Goal: Information Seeking & Learning: Find contact information

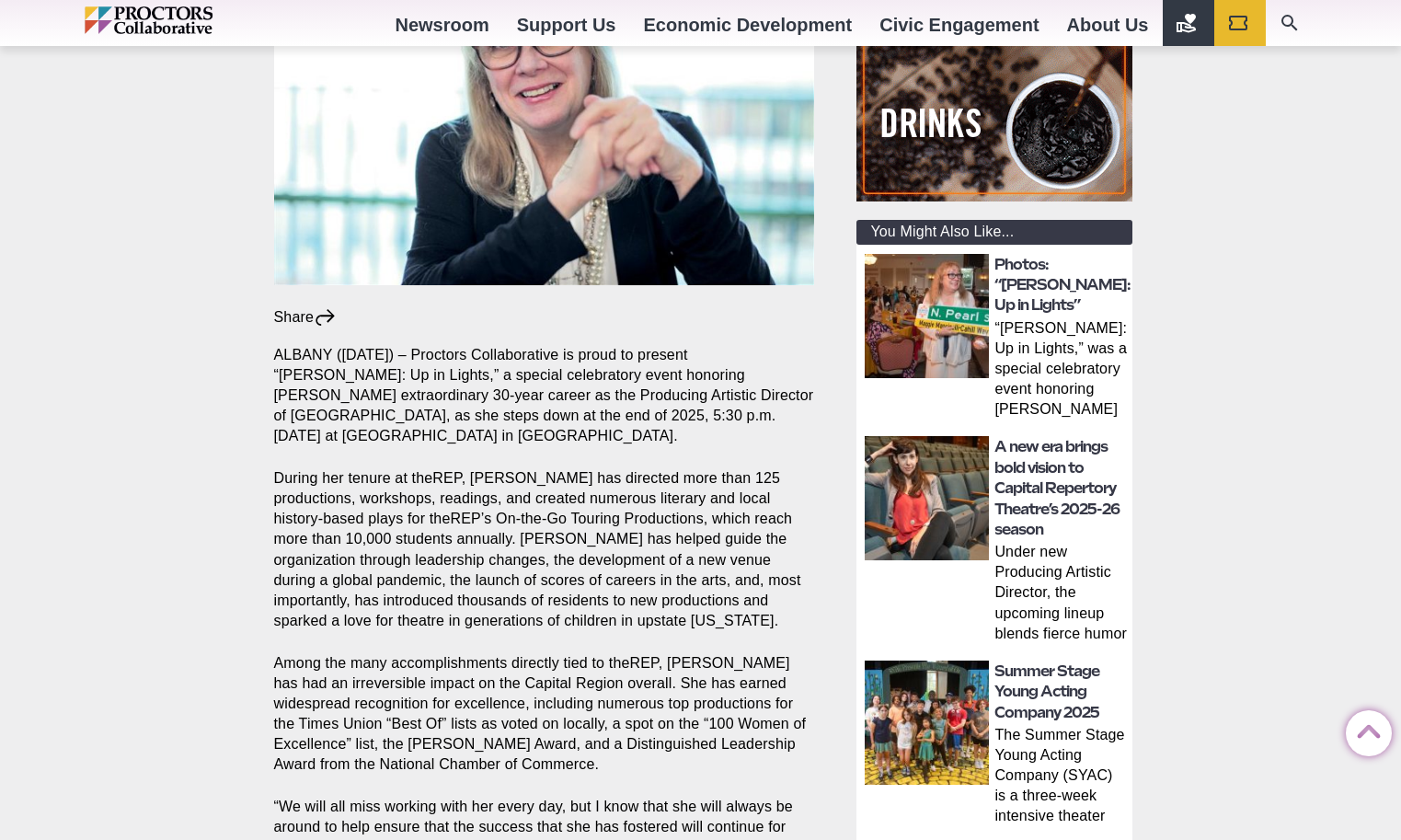
scroll to position [446, 0]
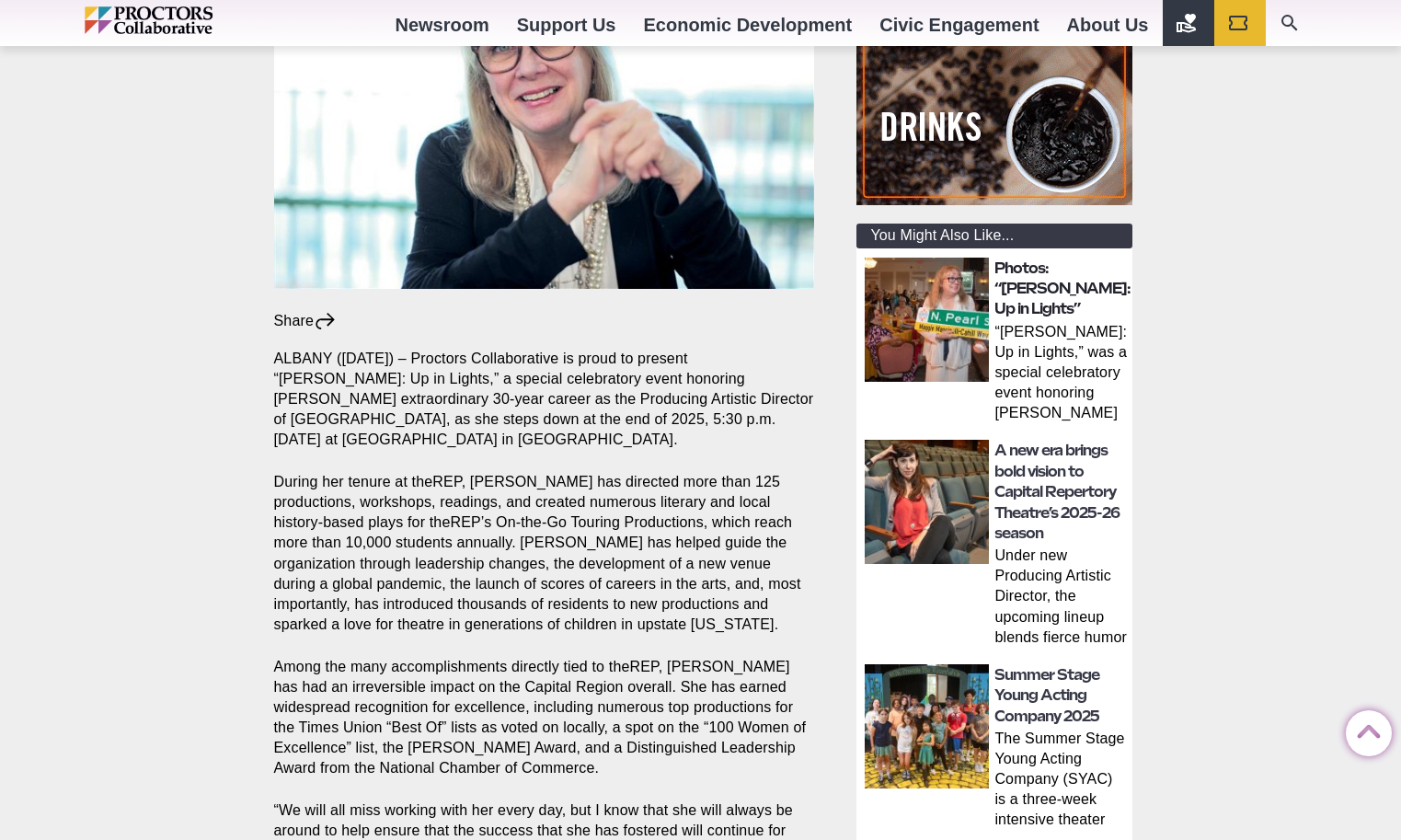
click at [1018, 284] on link "Photos: “Maggie: Up in Lights”" at bounding box center [1062, 289] width 136 height 59
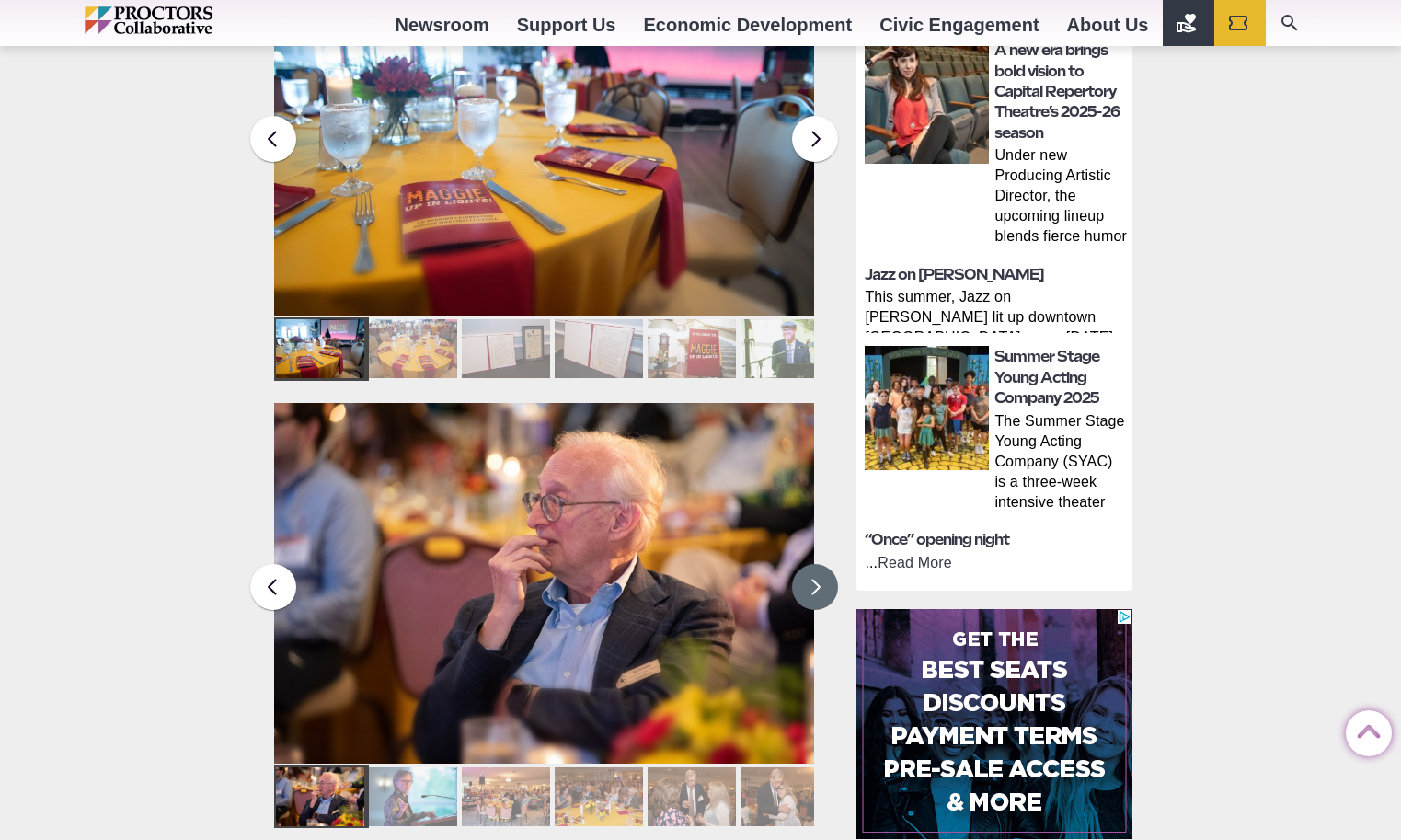
click at [812, 563] on button at bounding box center [815, 586] width 46 height 46
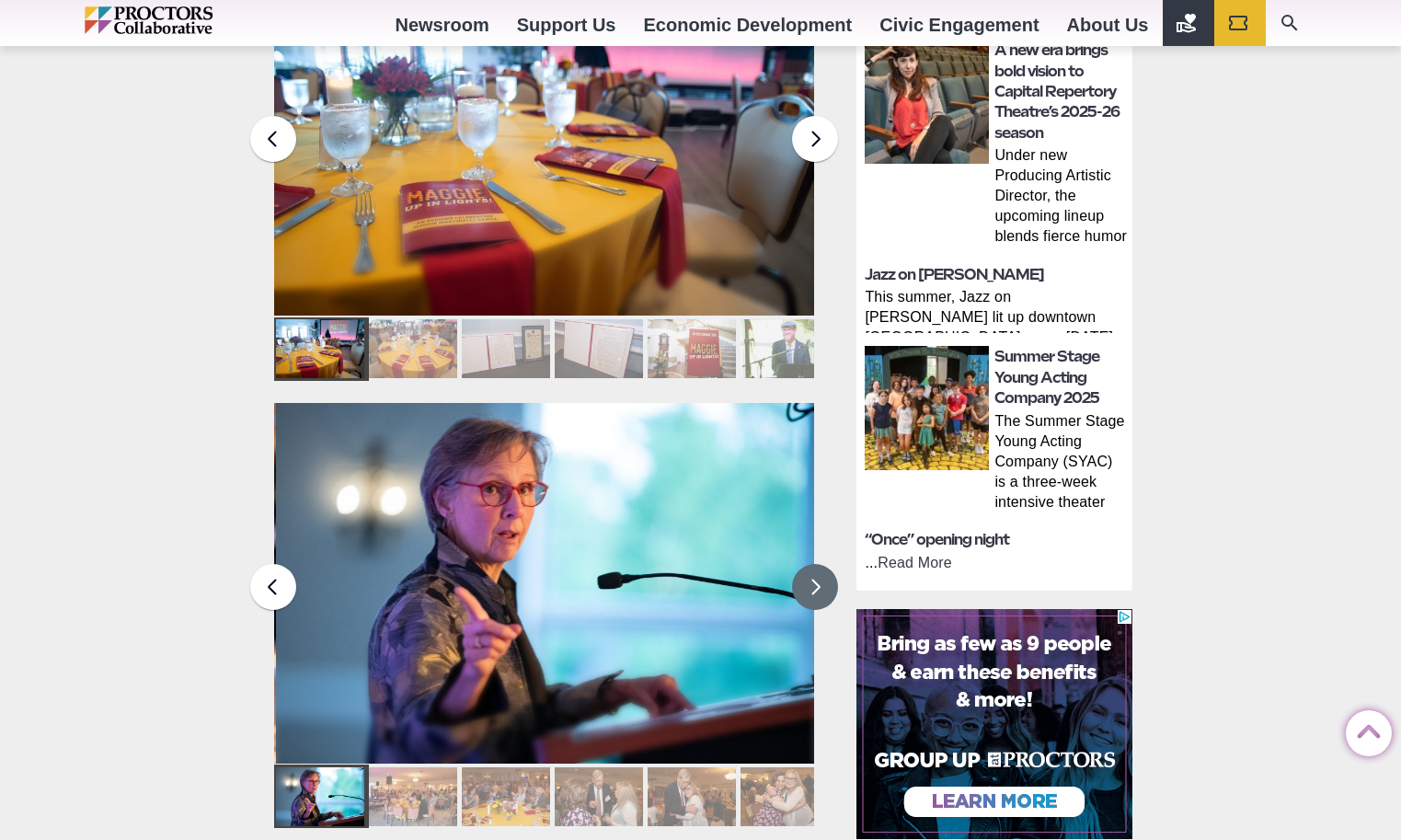
click at [812, 563] on button at bounding box center [815, 586] width 46 height 46
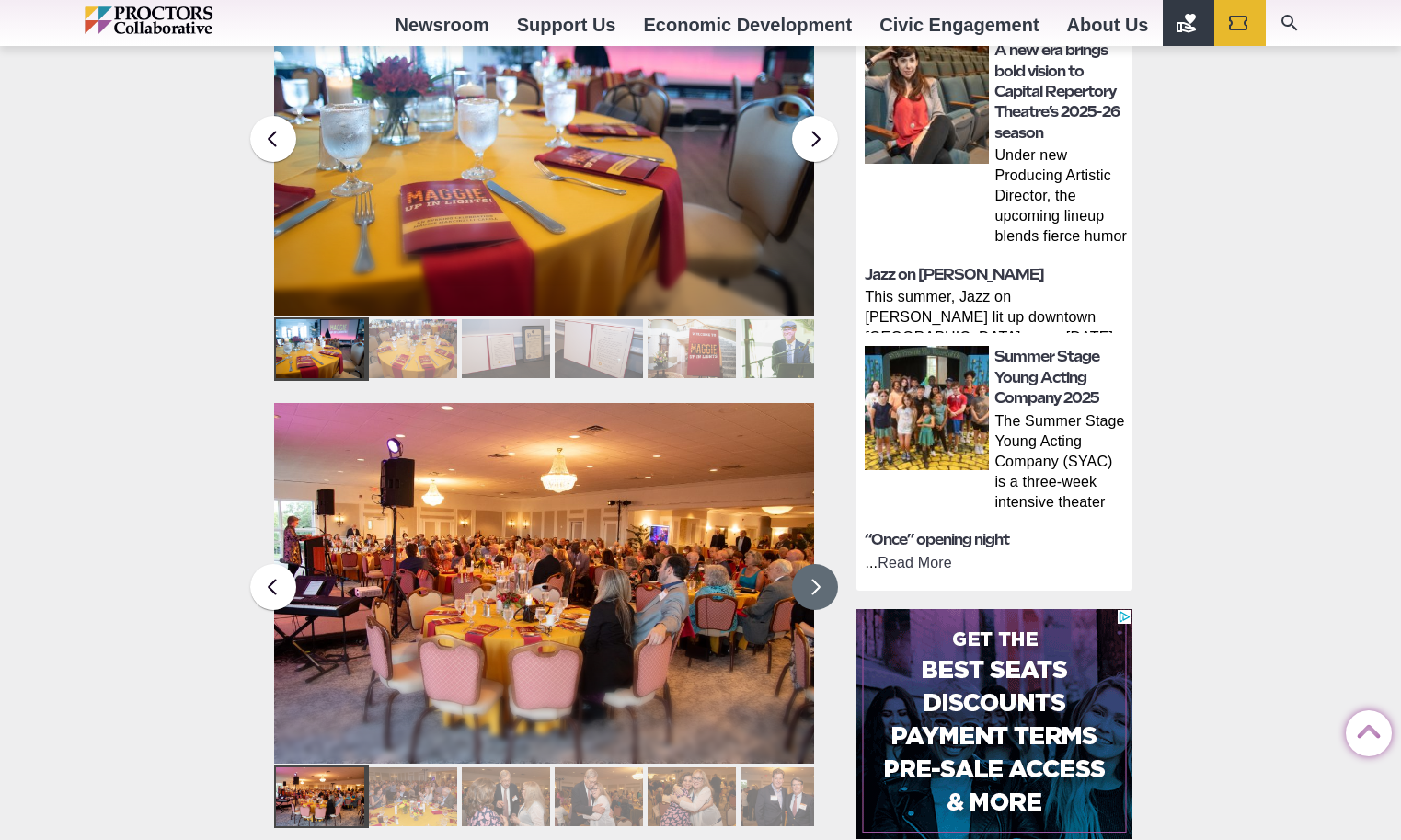
click at [812, 563] on button at bounding box center [815, 586] width 46 height 46
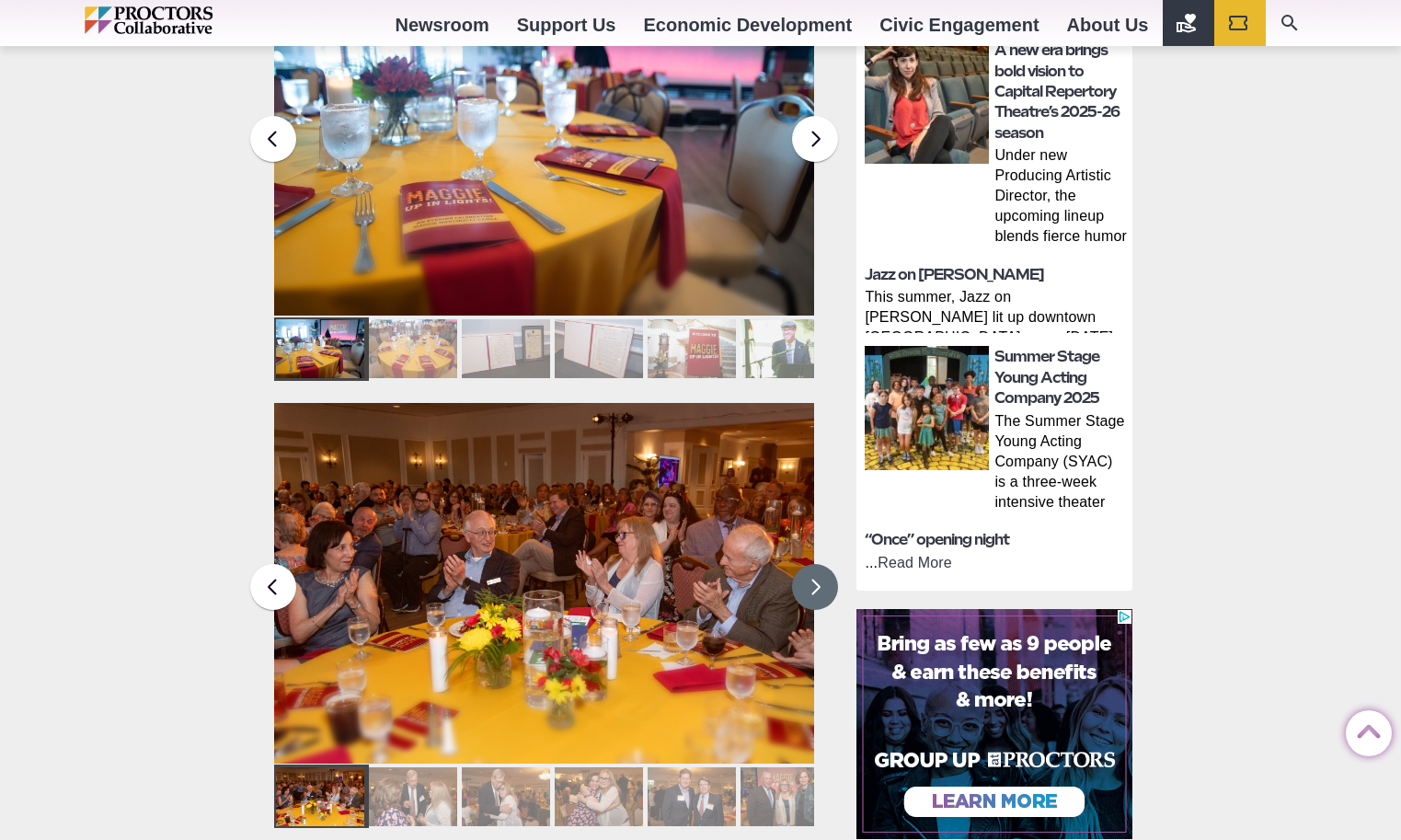
click at [812, 563] on button at bounding box center [815, 586] width 46 height 46
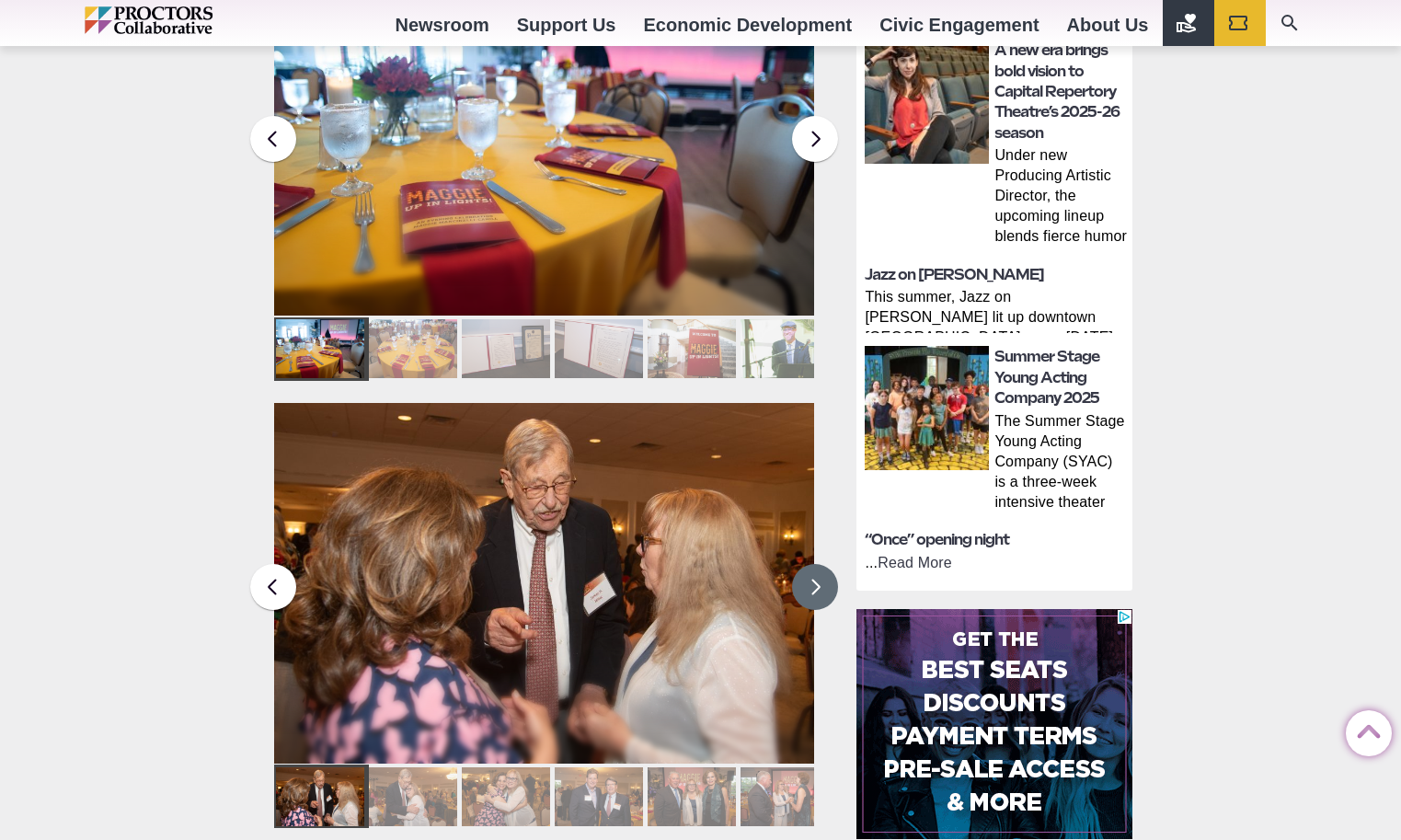
click at [812, 563] on button at bounding box center [815, 586] width 46 height 46
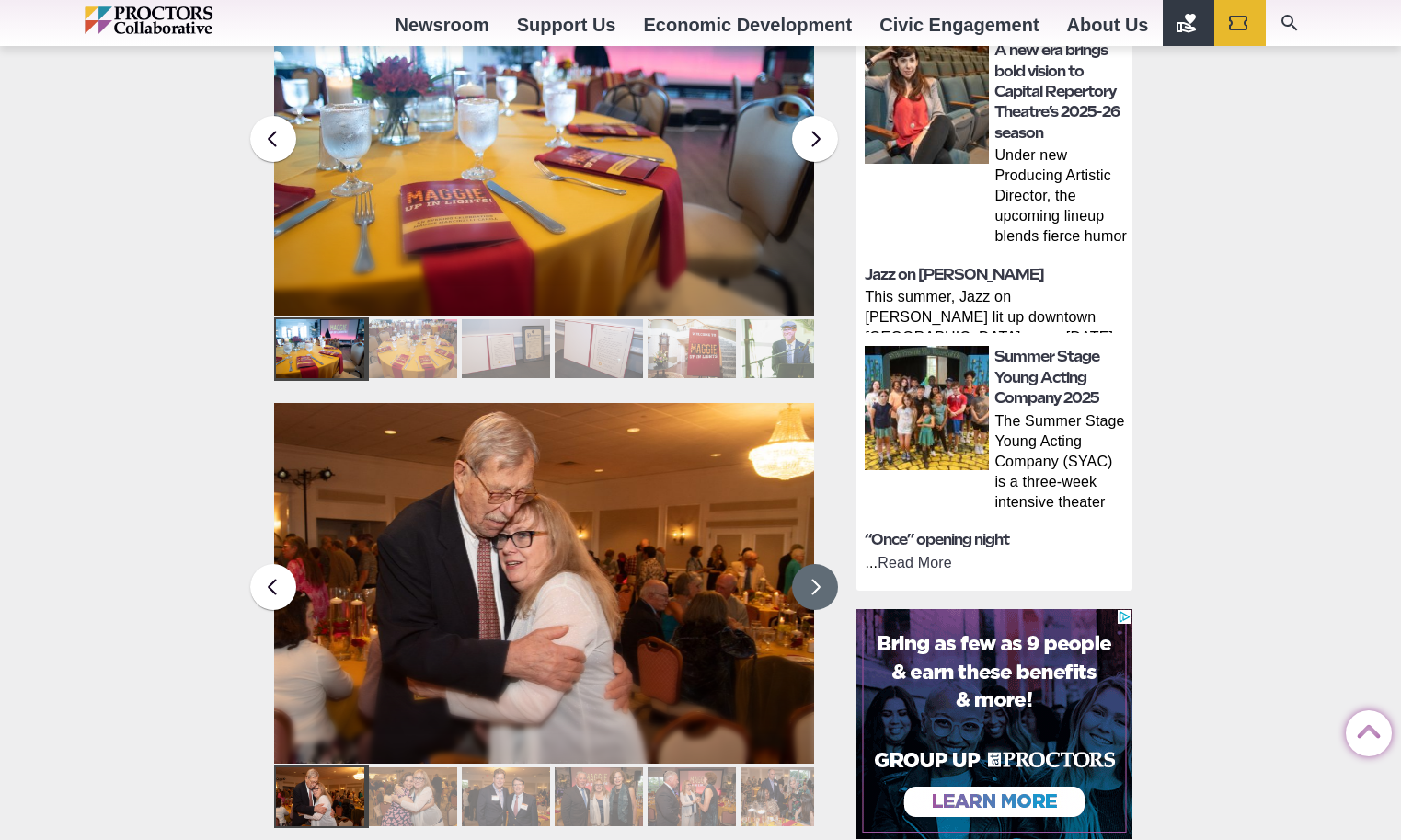
click at [812, 563] on button at bounding box center [815, 586] width 46 height 46
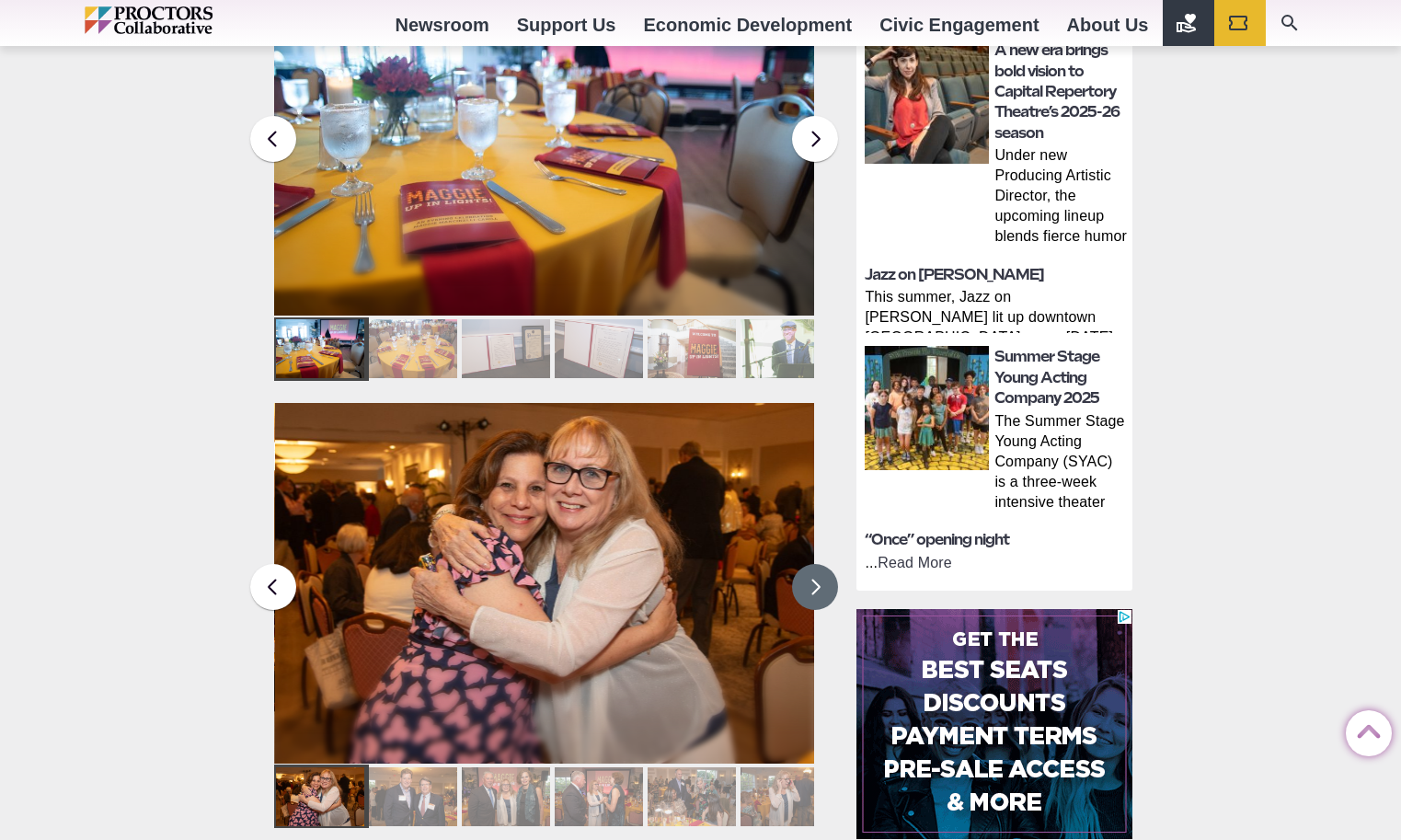
click at [812, 563] on button at bounding box center [815, 586] width 46 height 46
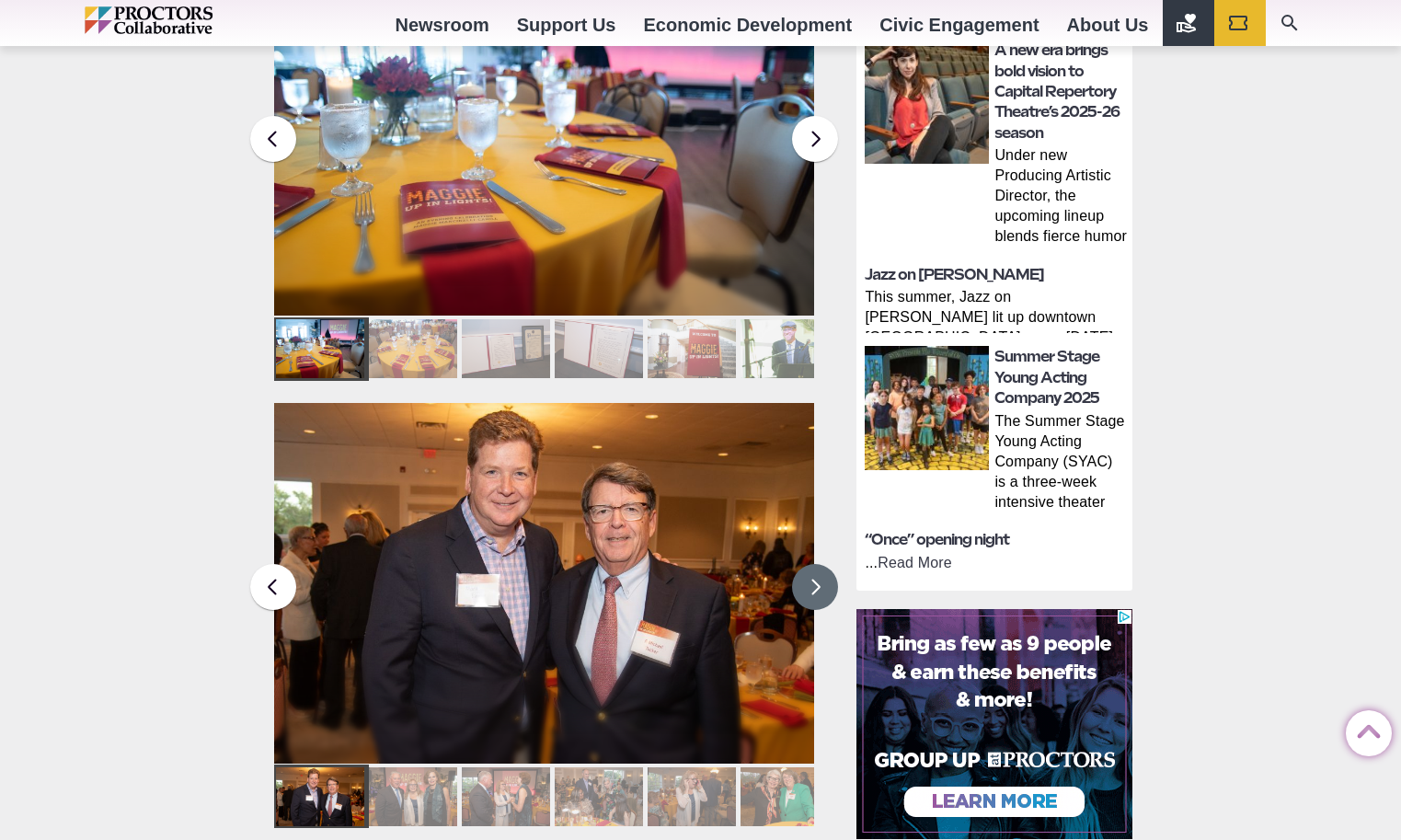
click at [812, 563] on button at bounding box center [815, 586] width 46 height 46
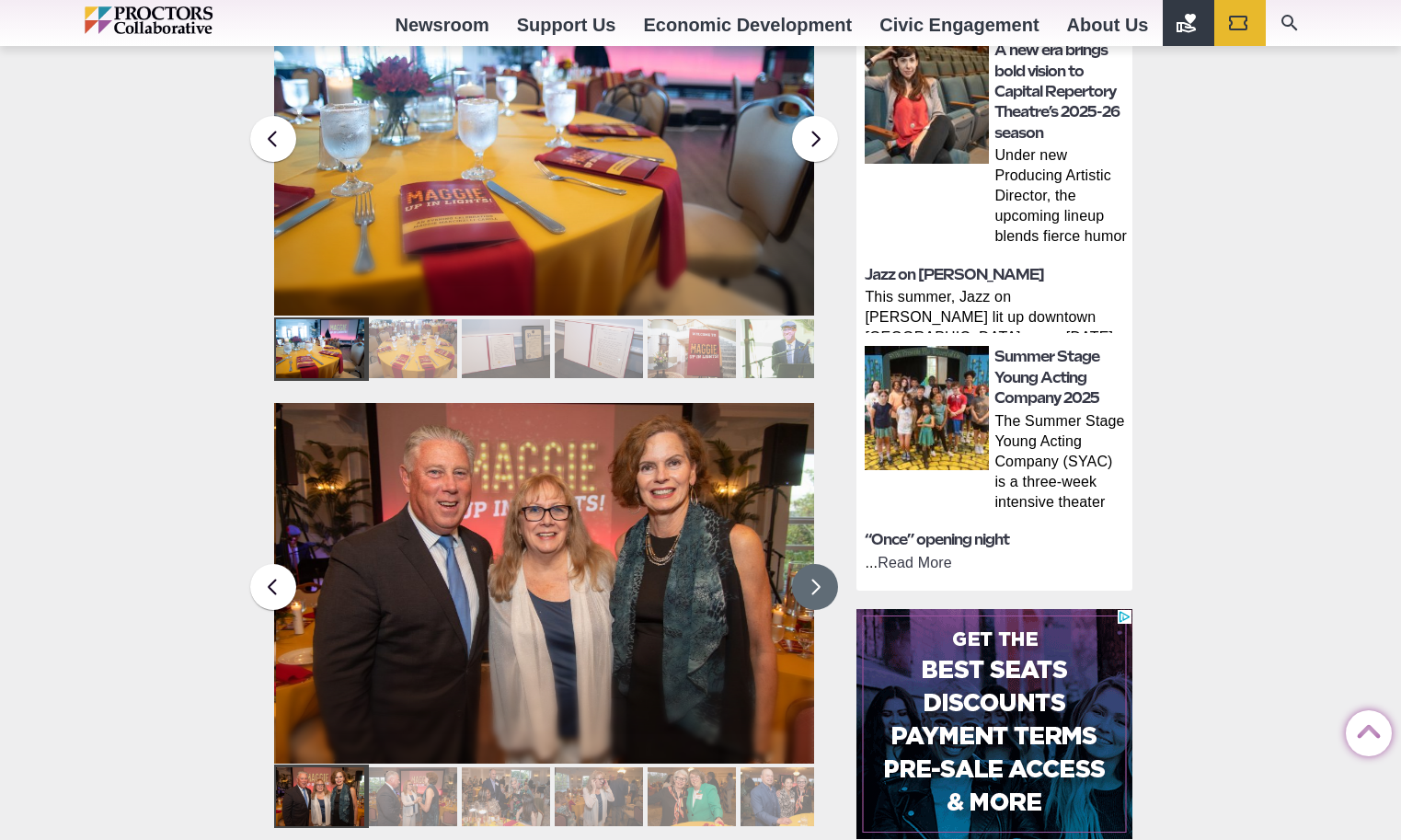
click at [812, 563] on button at bounding box center [815, 586] width 46 height 46
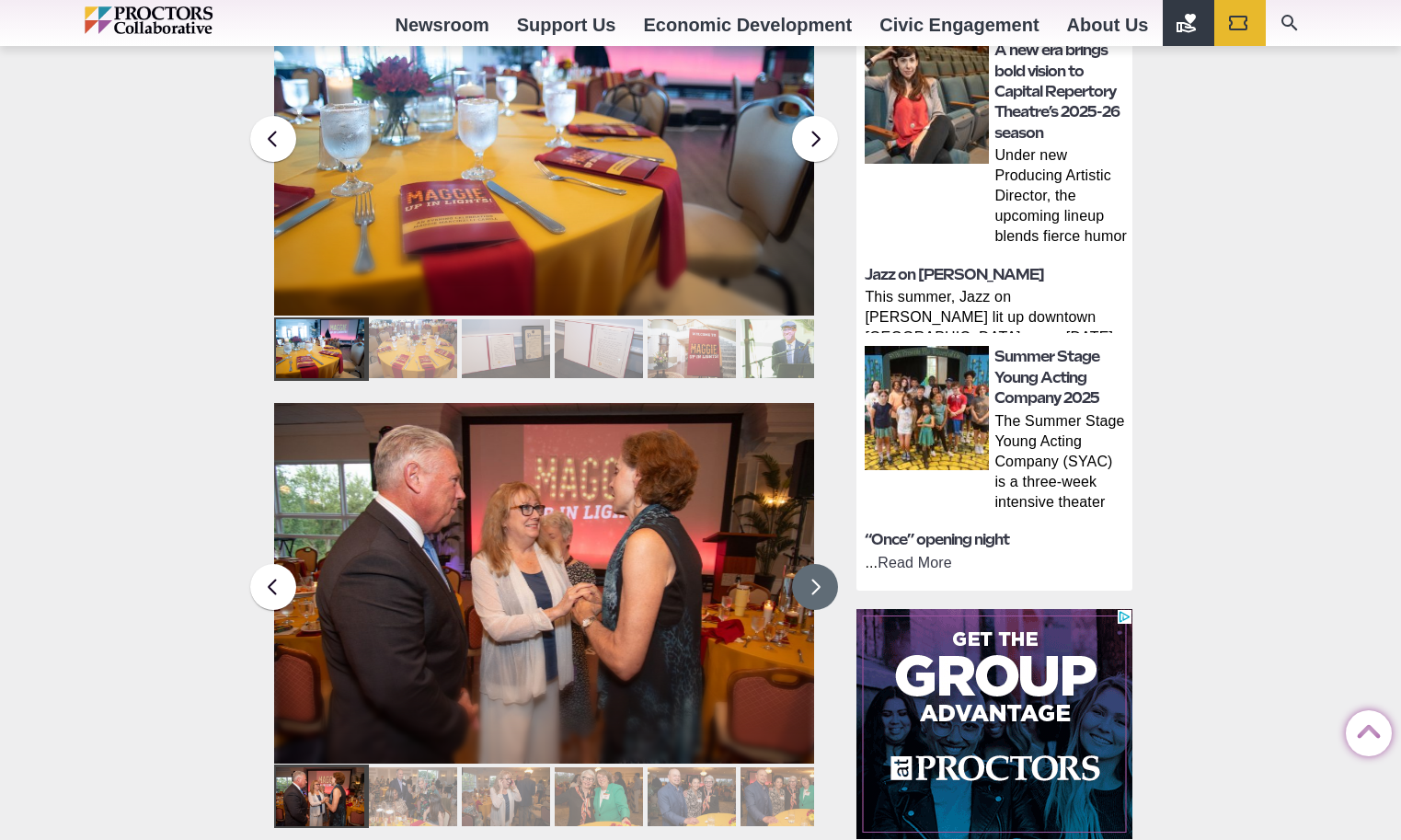
click at [812, 563] on button at bounding box center [815, 586] width 46 height 46
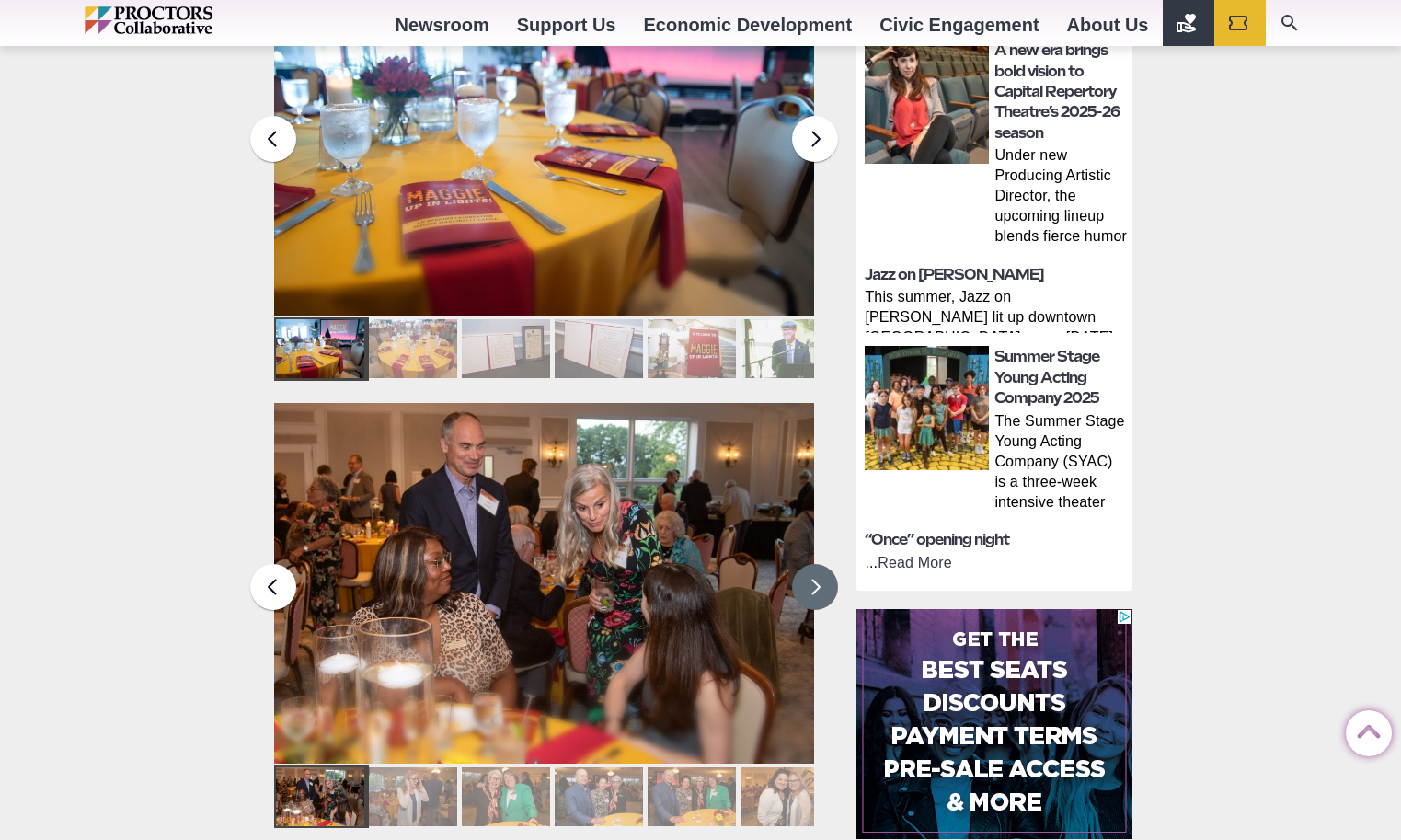
click at [812, 563] on button at bounding box center [815, 586] width 46 height 46
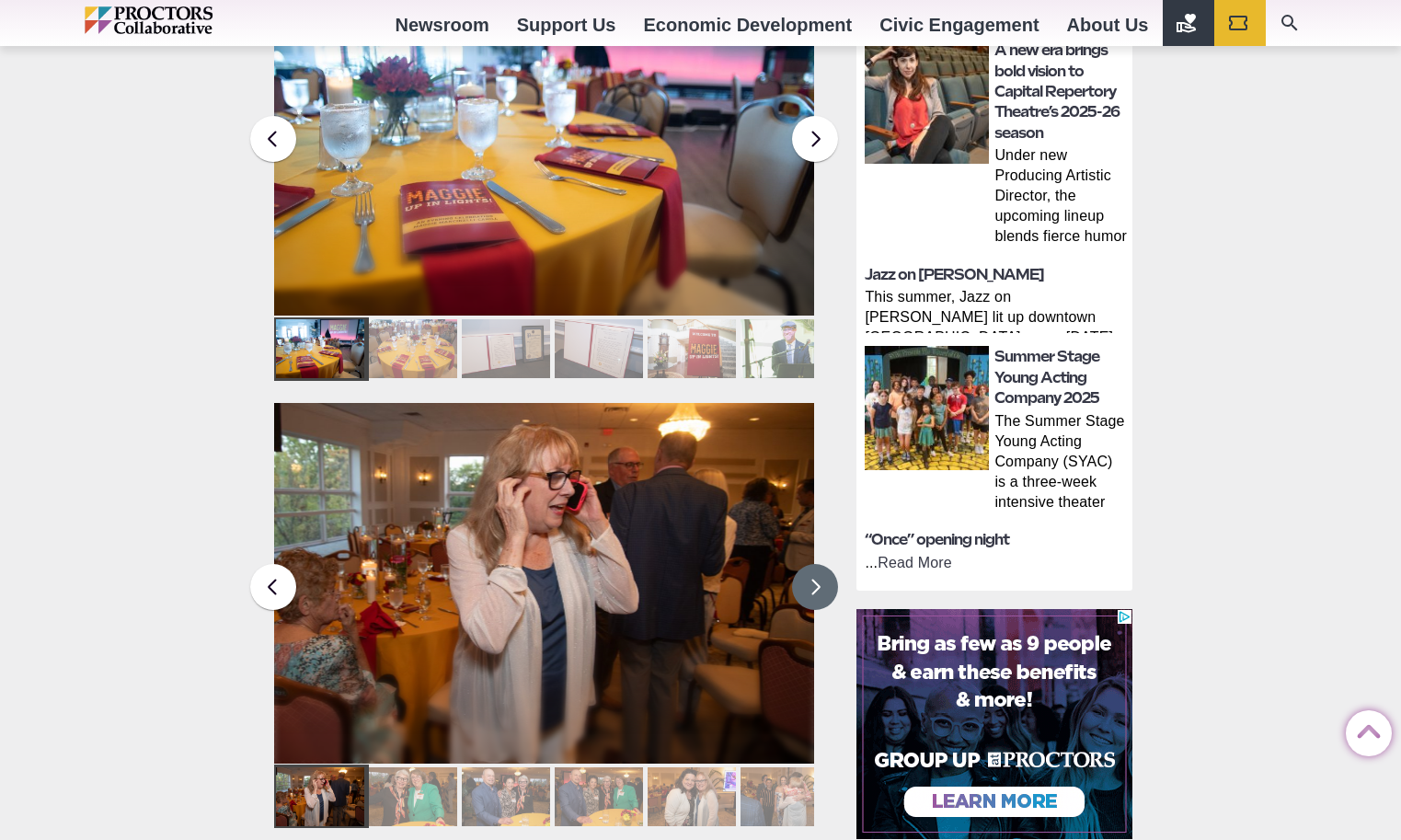
click at [812, 563] on button at bounding box center [815, 586] width 46 height 46
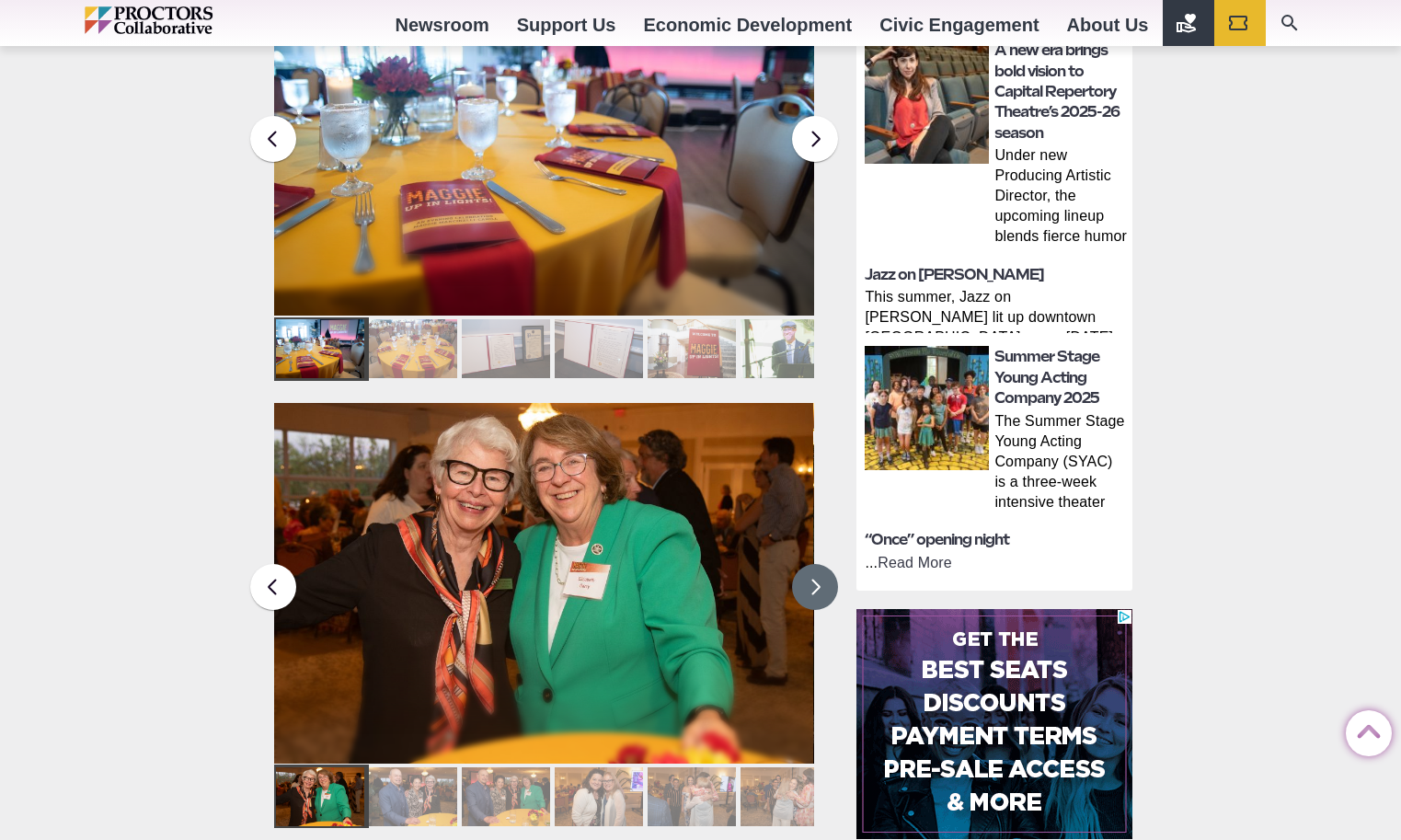
click at [811, 563] on button at bounding box center [815, 586] width 46 height 46
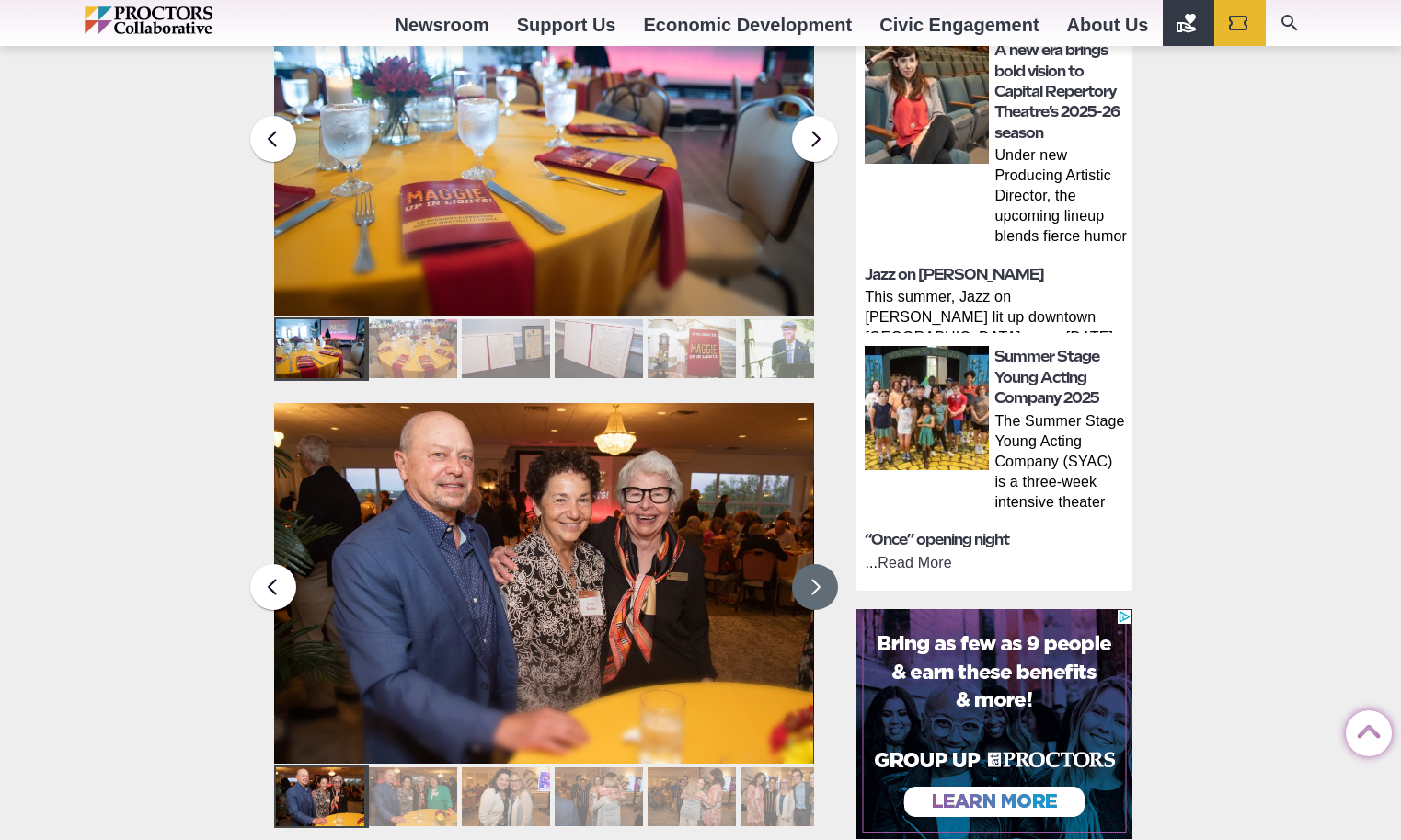
click at [811, 563] on button at bounding box center [815, 586] width 46 height 46
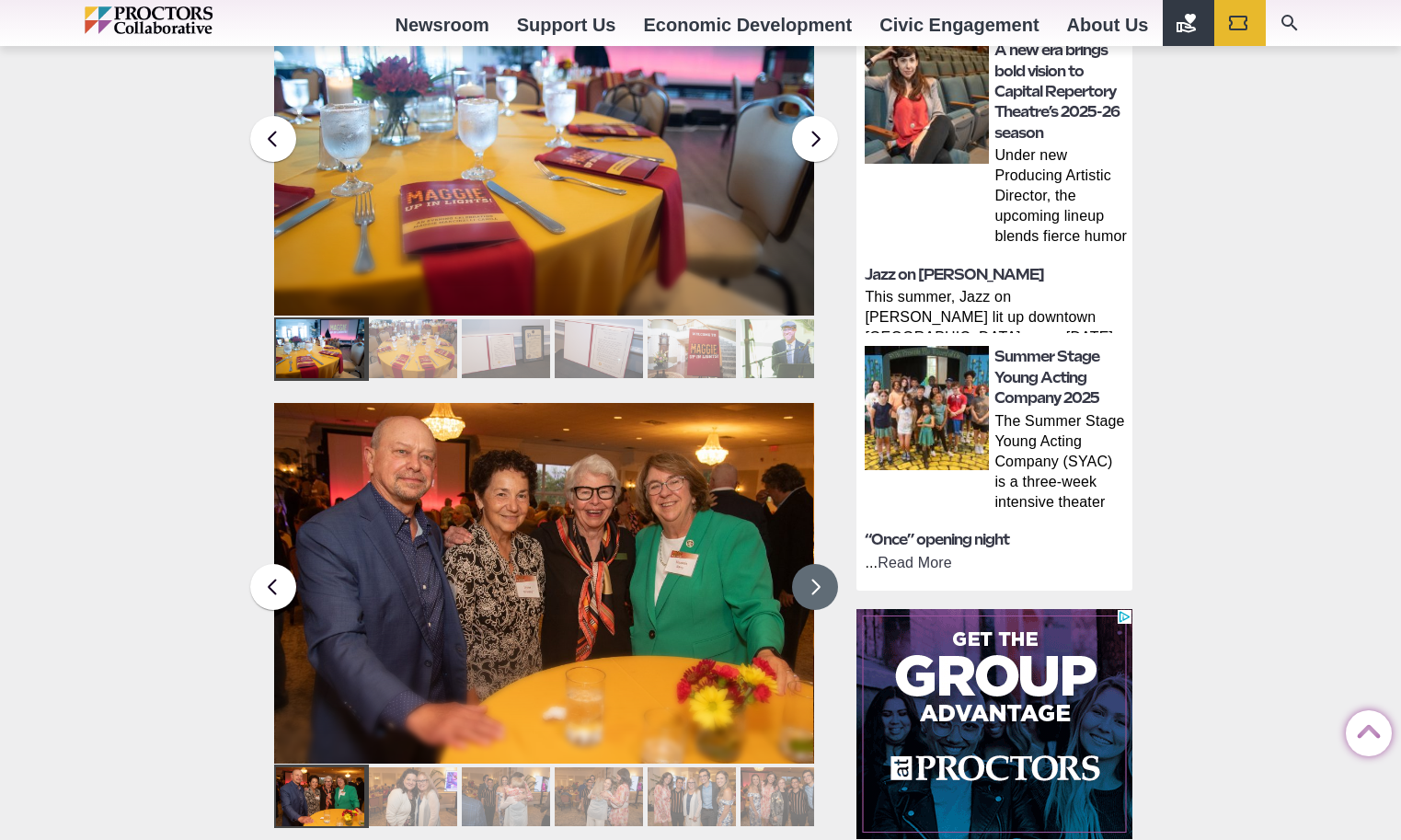
click at [811, 563] on button at bounding box center [815, 586] width 46 height 46
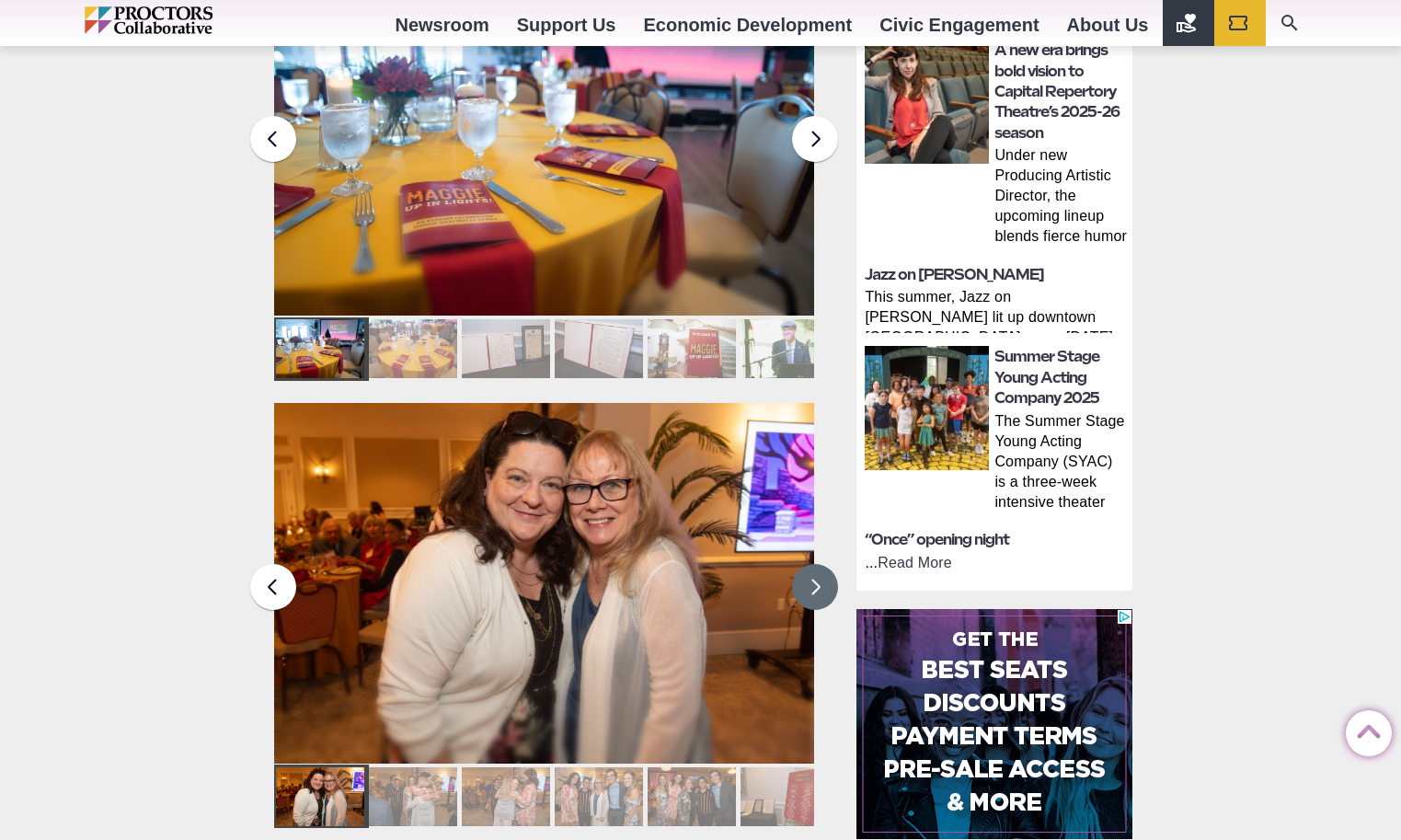
click at [811, 563] on button at bounding box center [815, 586] width 46 height 46
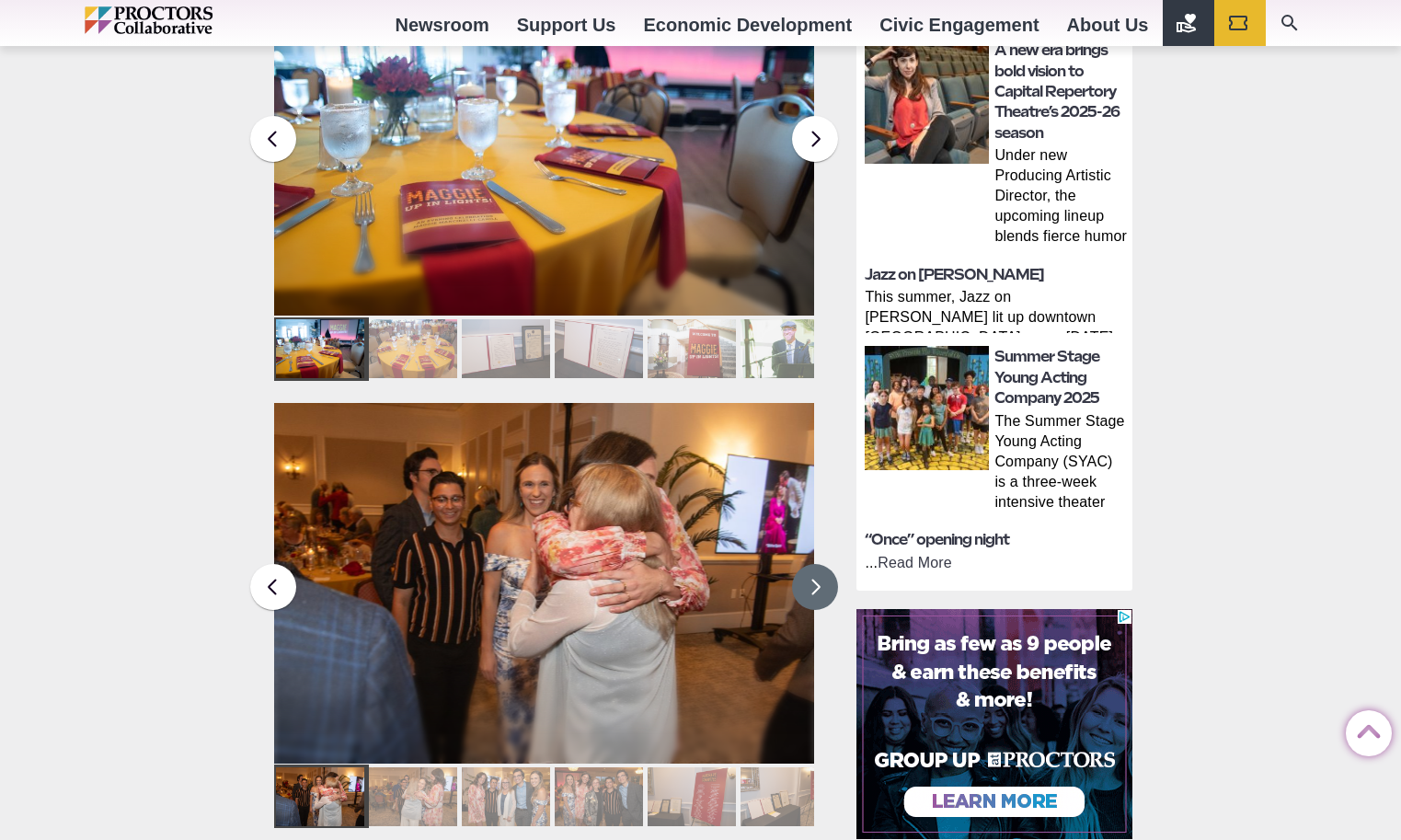
click at [811, 563] on button at bounding box center [815, 586] width 46 height 46
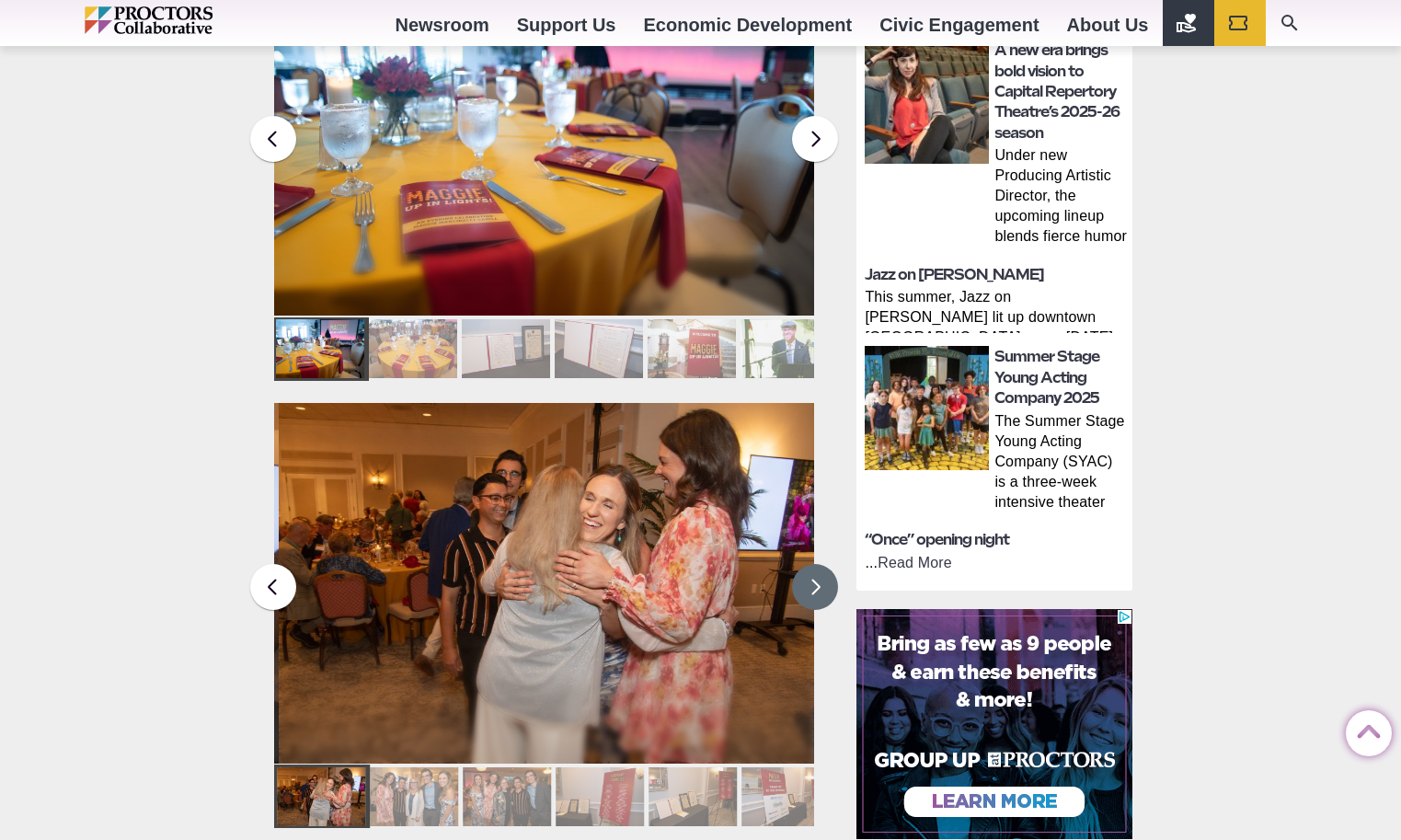
click at [811, 563] on button at bounding box center [815, 586] width 46 height 46
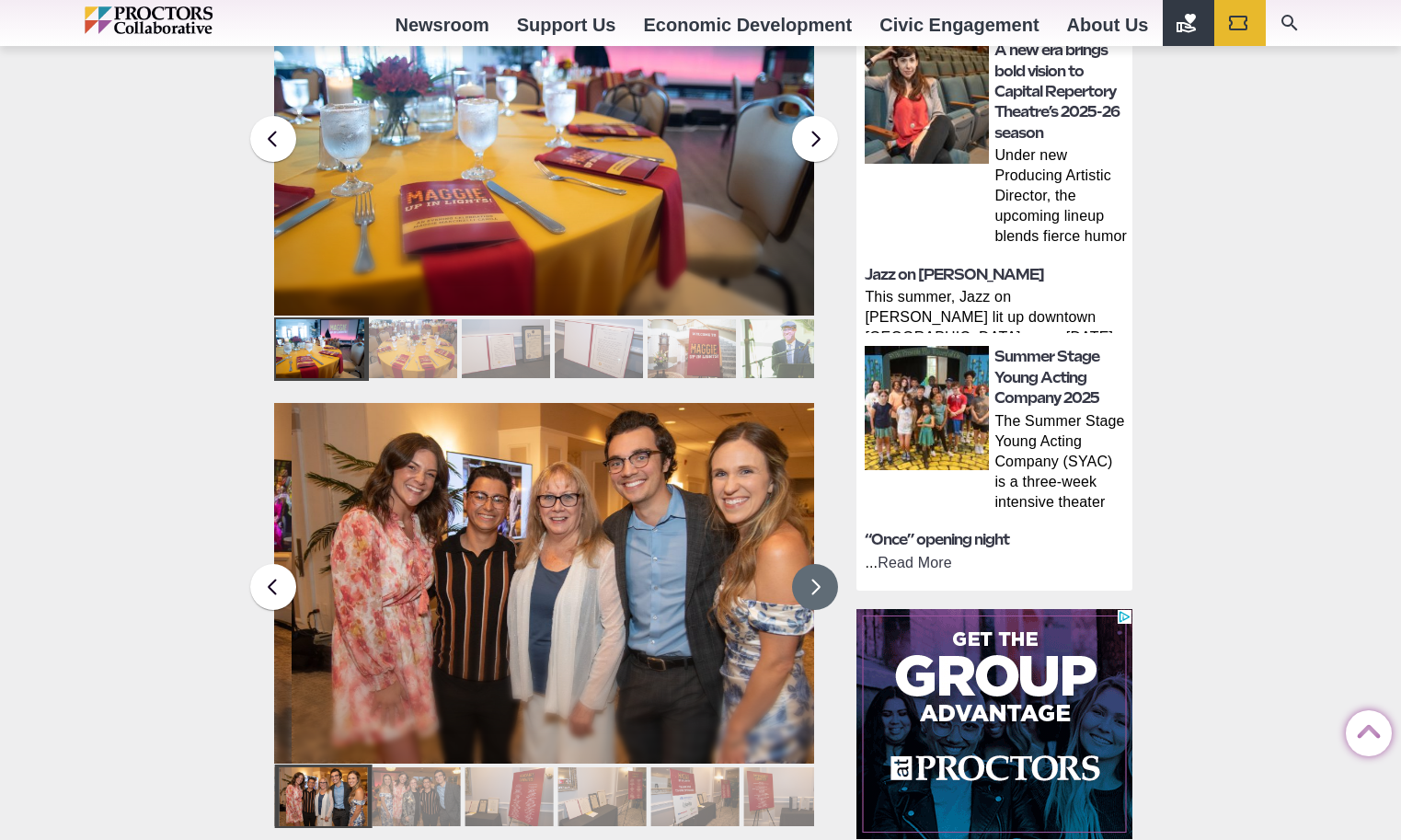
click at [811, 563] on button at bounding box center [815, 586] width 46 height 46
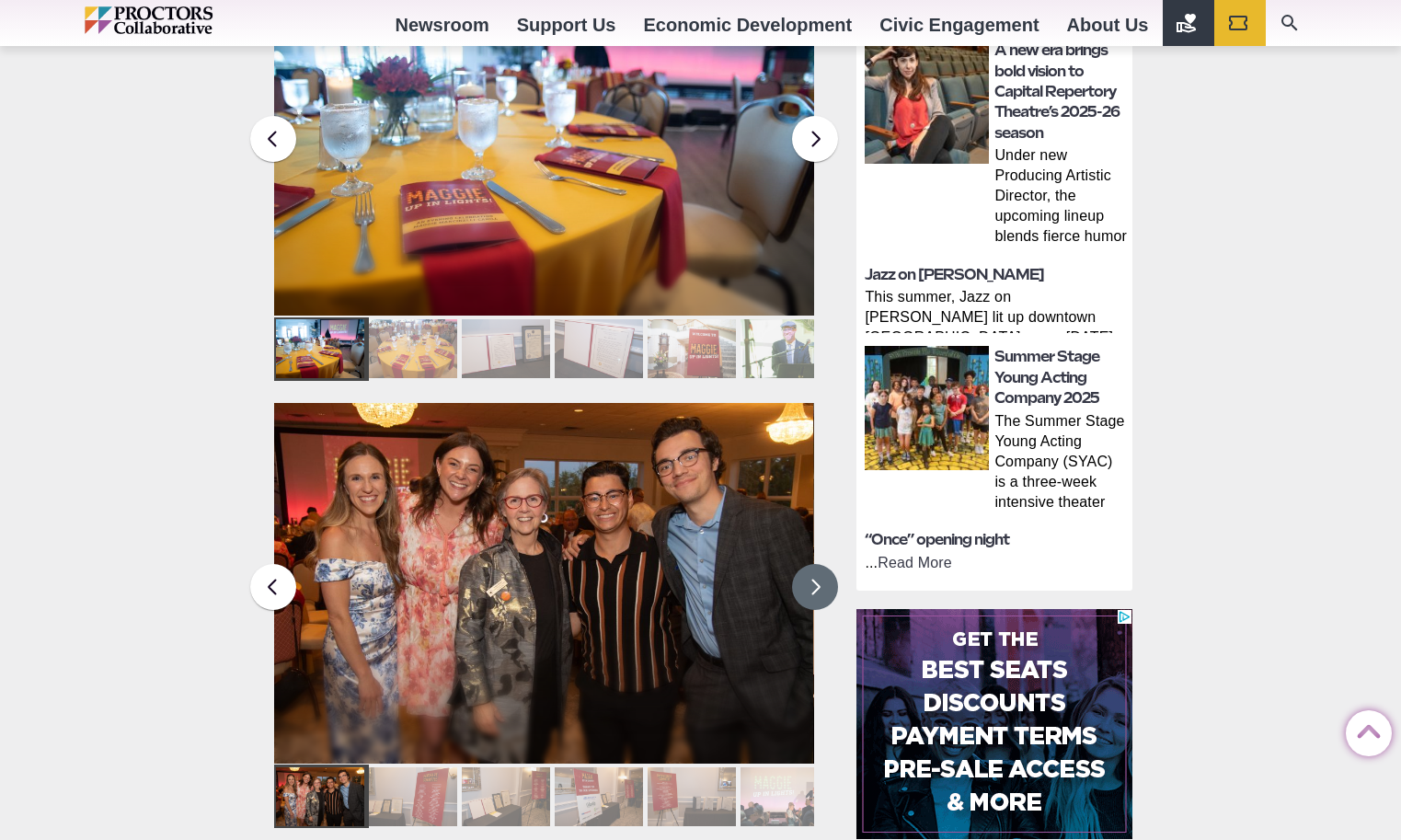
click at [811, 563] on button at bounding box center [815, 586] width 46 height 46
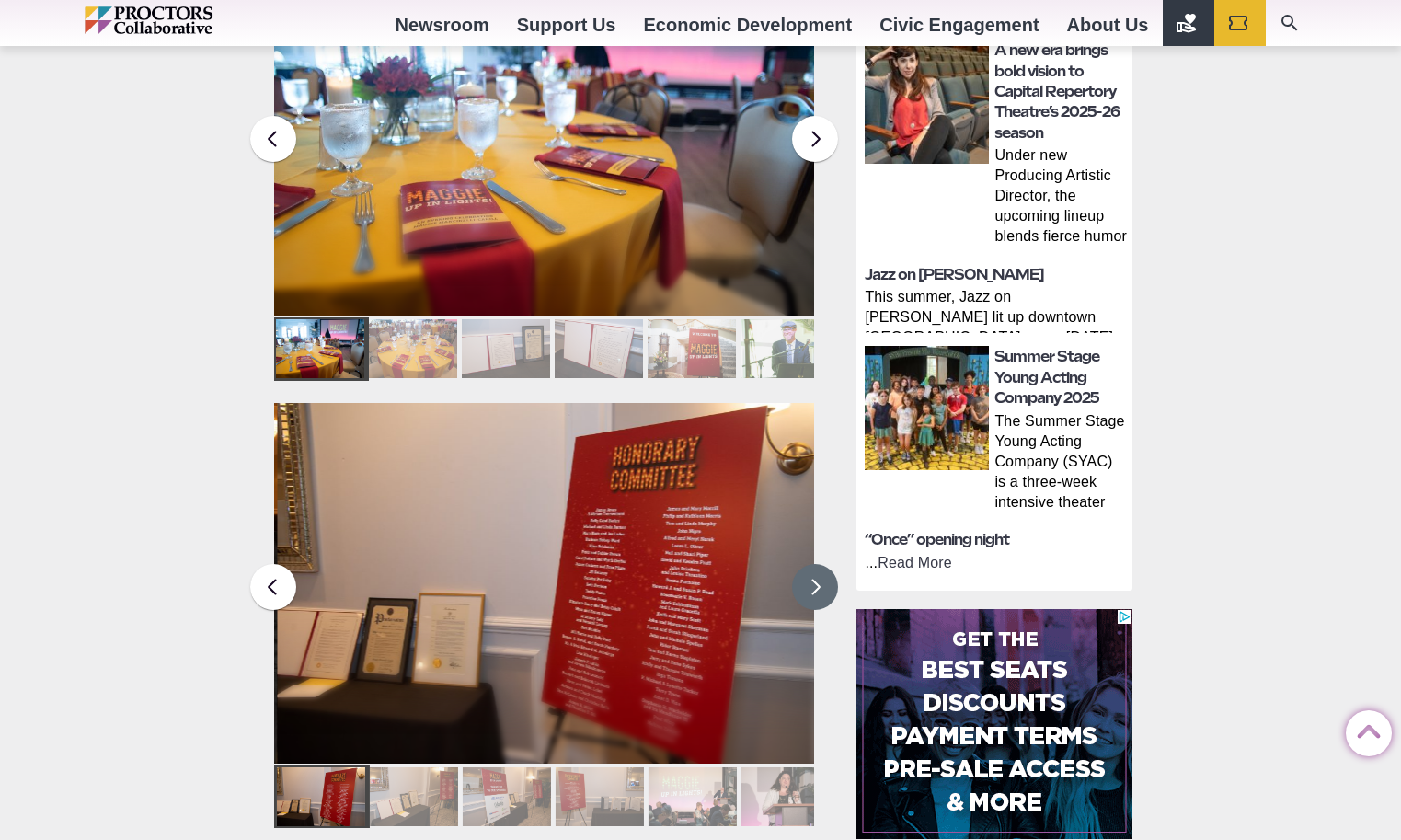
click at [811, 563] on button at bounding box center [815, 586] width 46 height 46
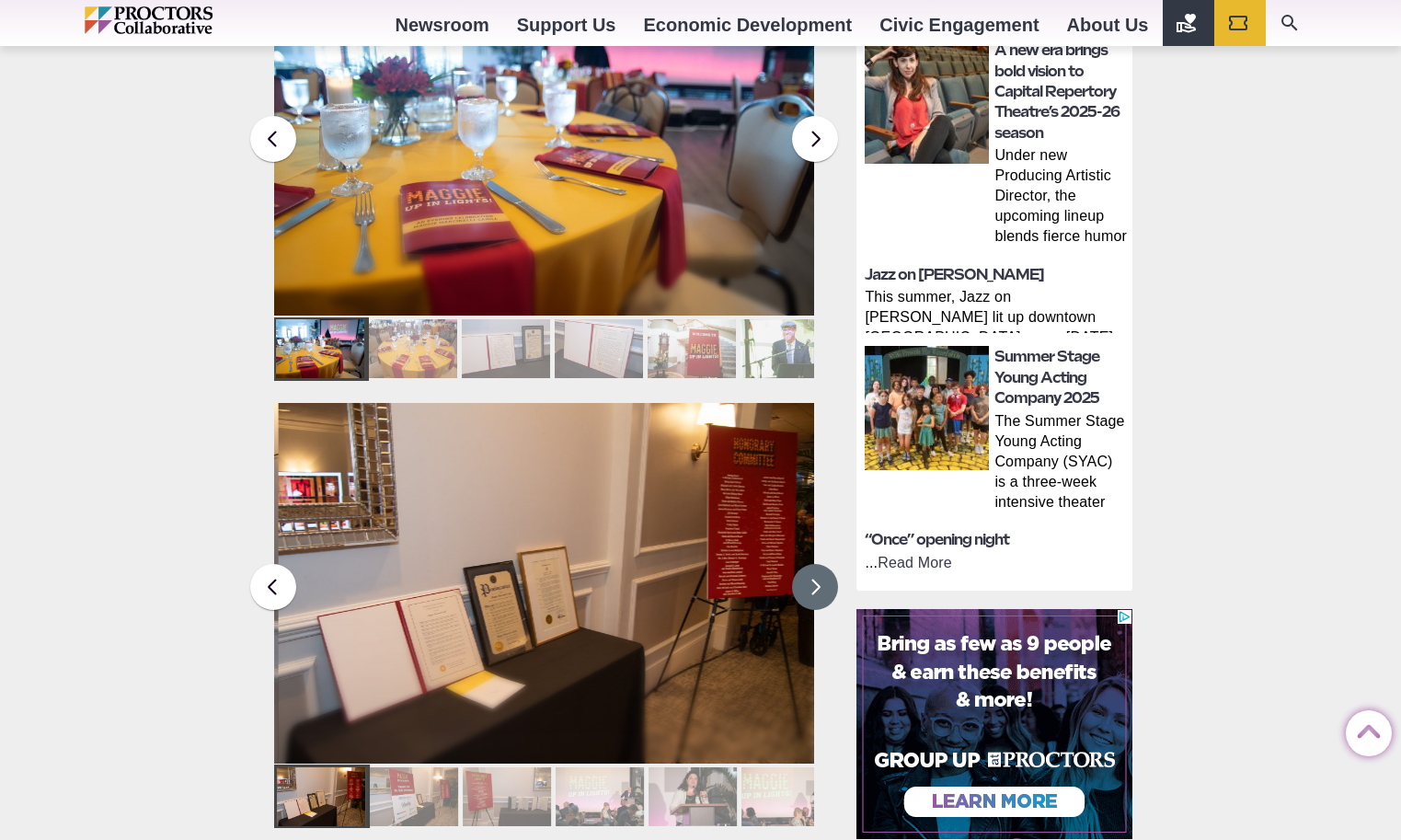
click at [811, 563] on button at bounding box center [815, 586] width 46 height 46
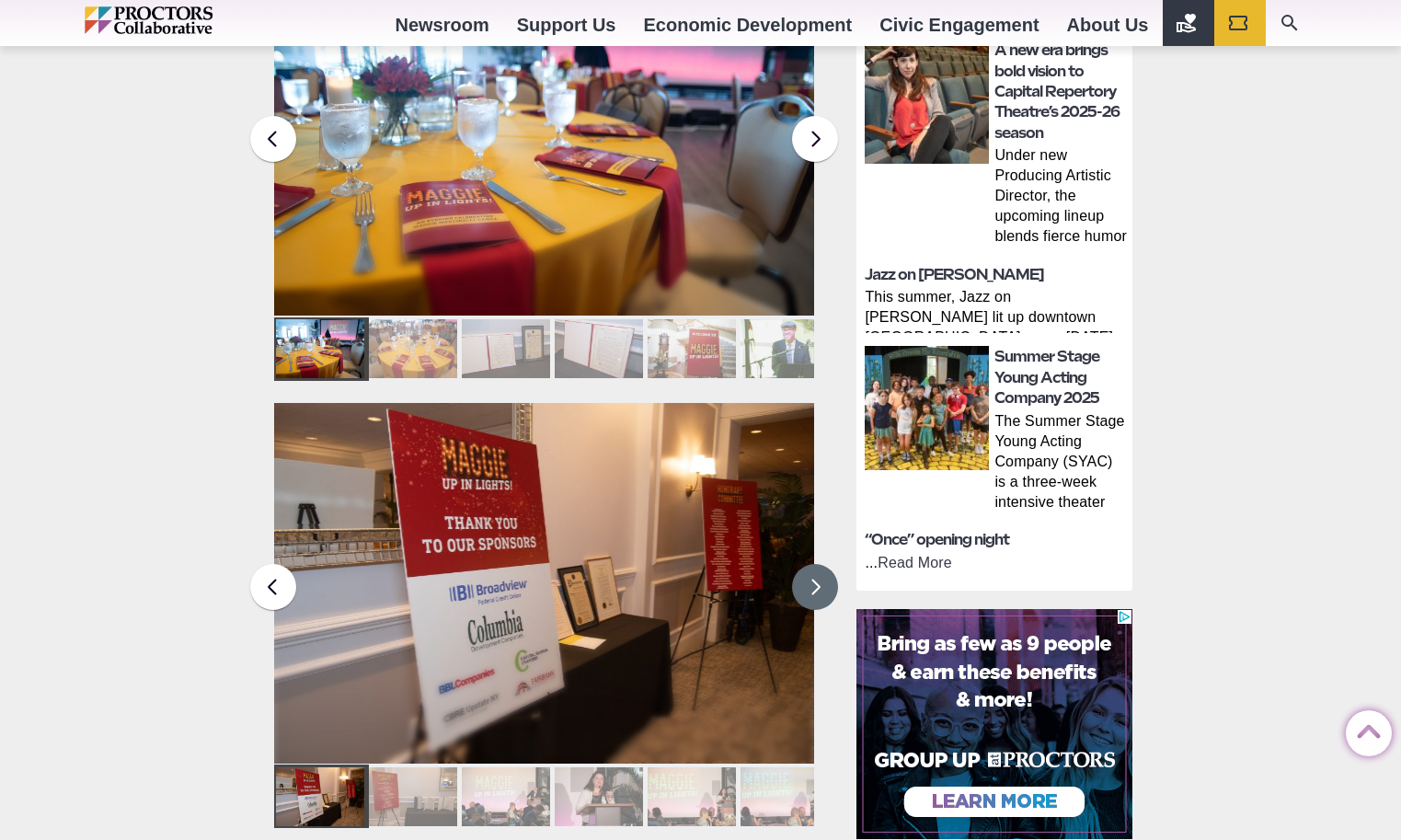
click at [811, 563] on button at bounding box center [815, 586] width 46 height 46
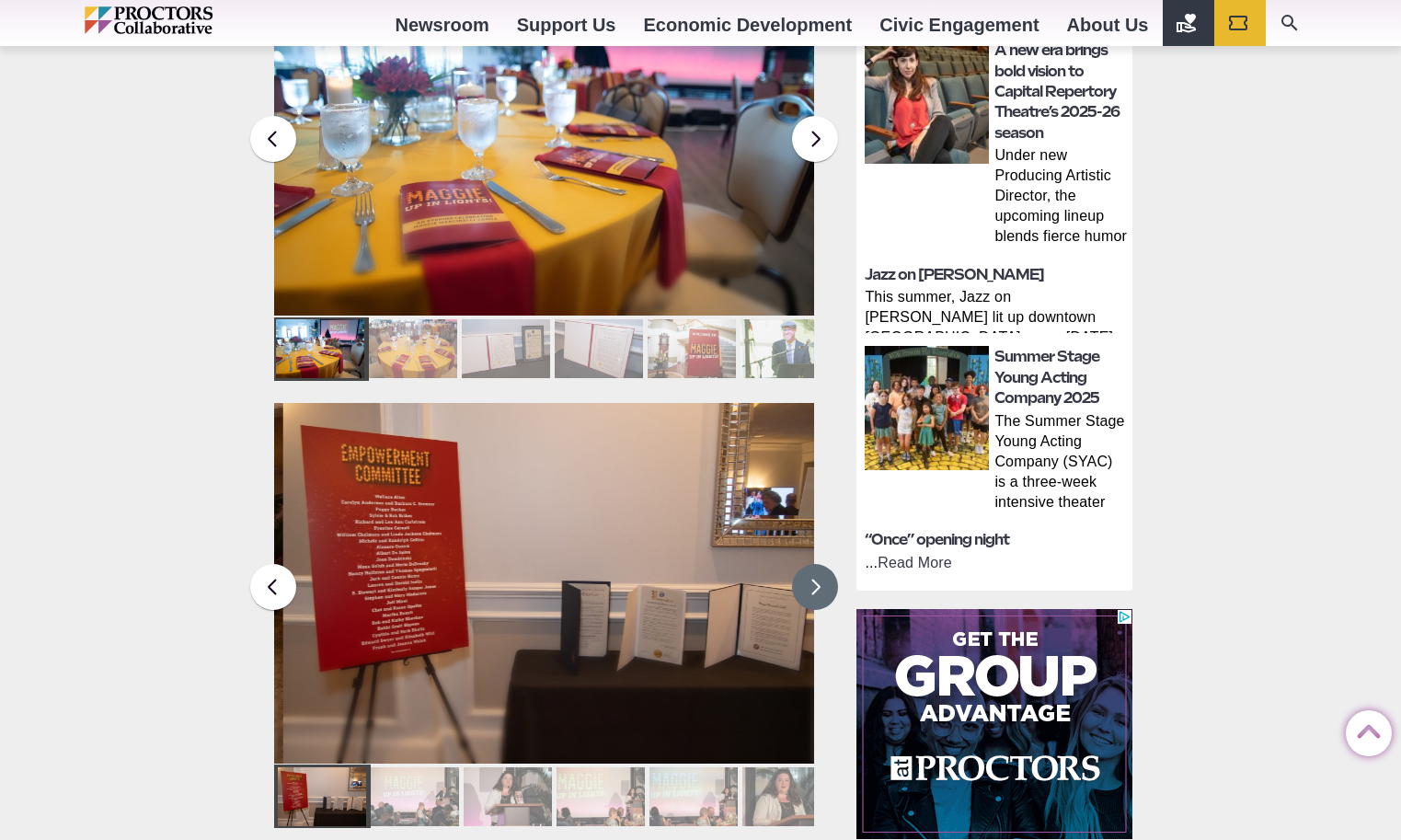
click at [811, 563] on button at bounding box center [815, 586] width 46 height 46
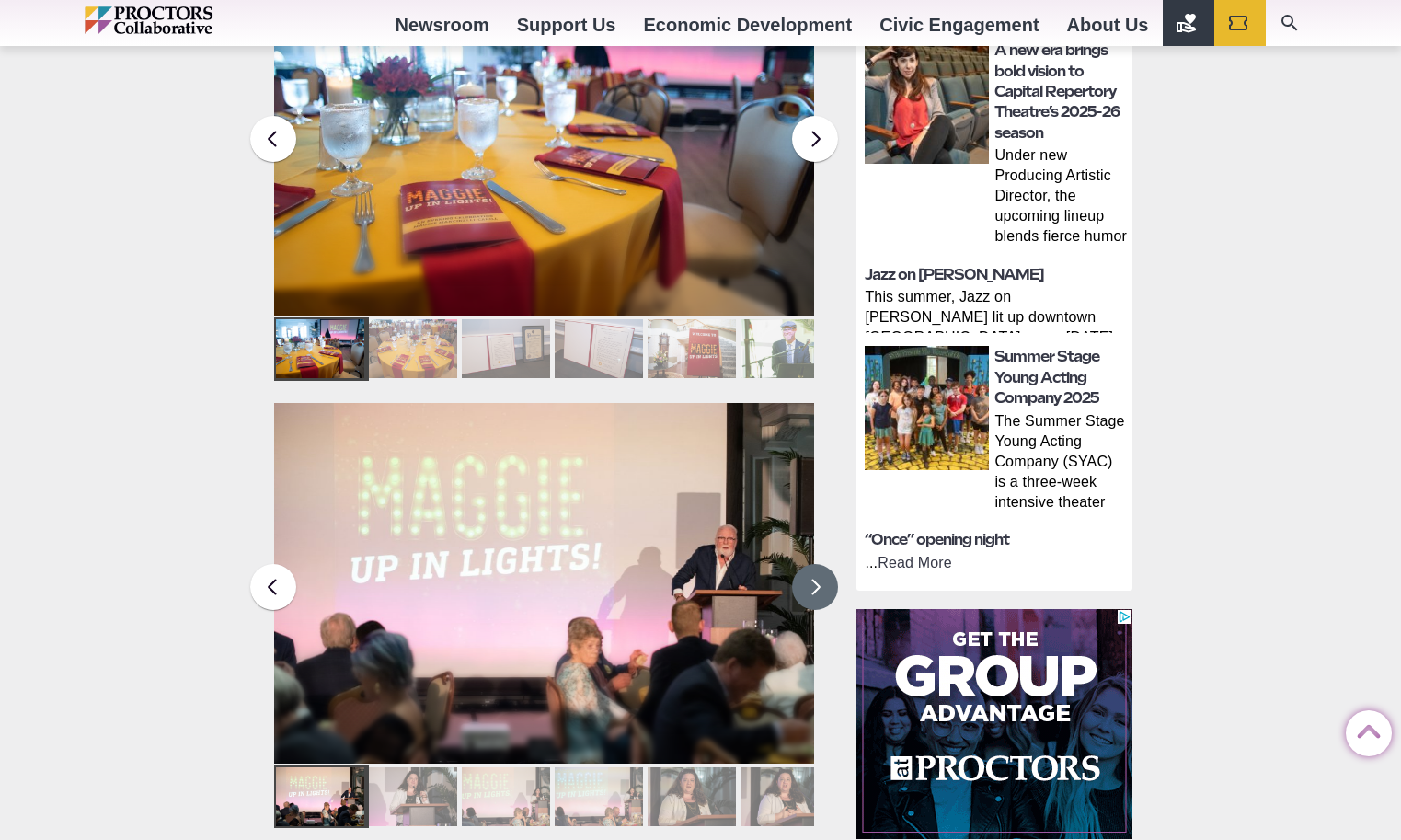
click at [811, 563] on button at bounding box center [815, 586] width 46 height 46
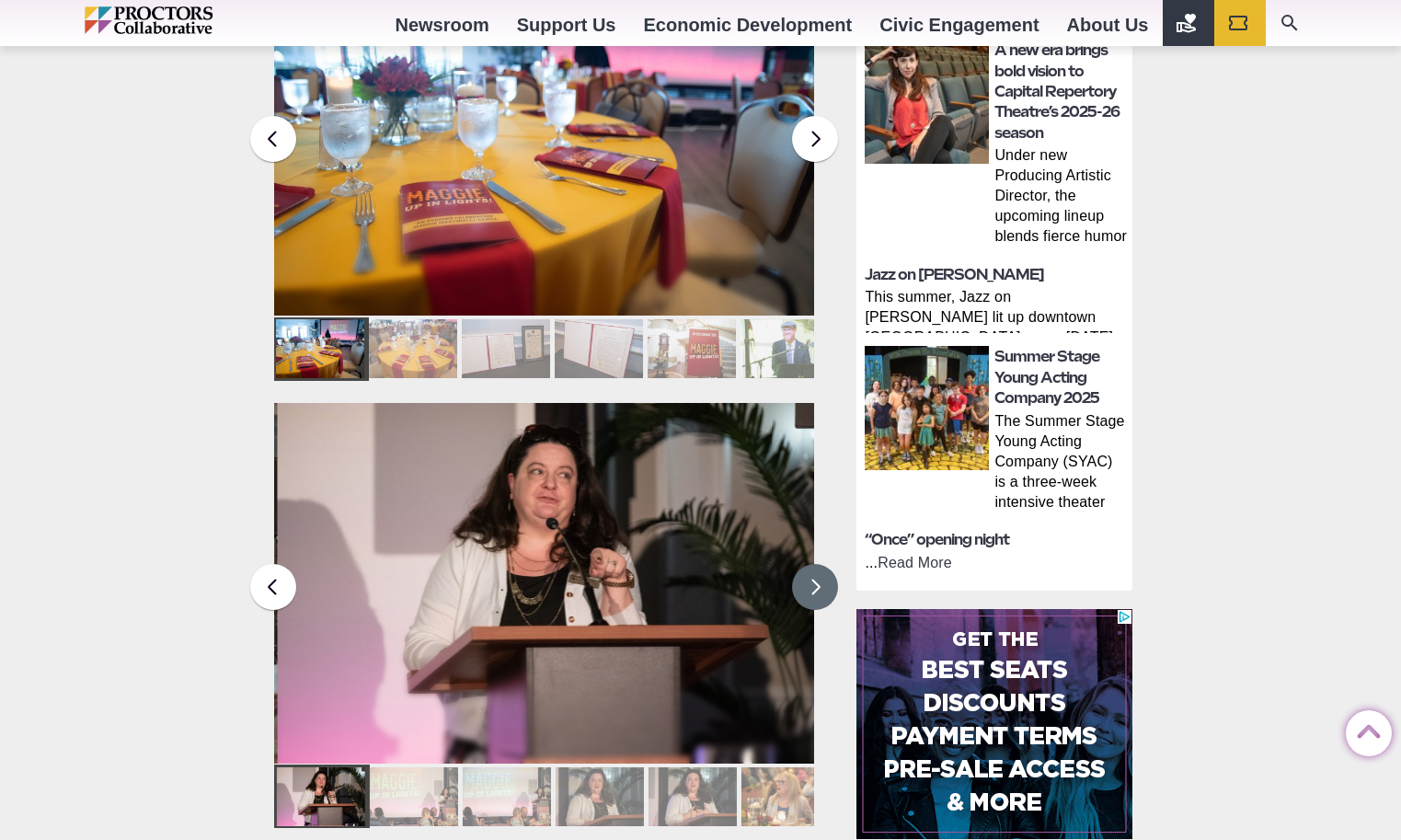
click at [811, 563] on button at bounding box center [815, 586] width 46 height 46
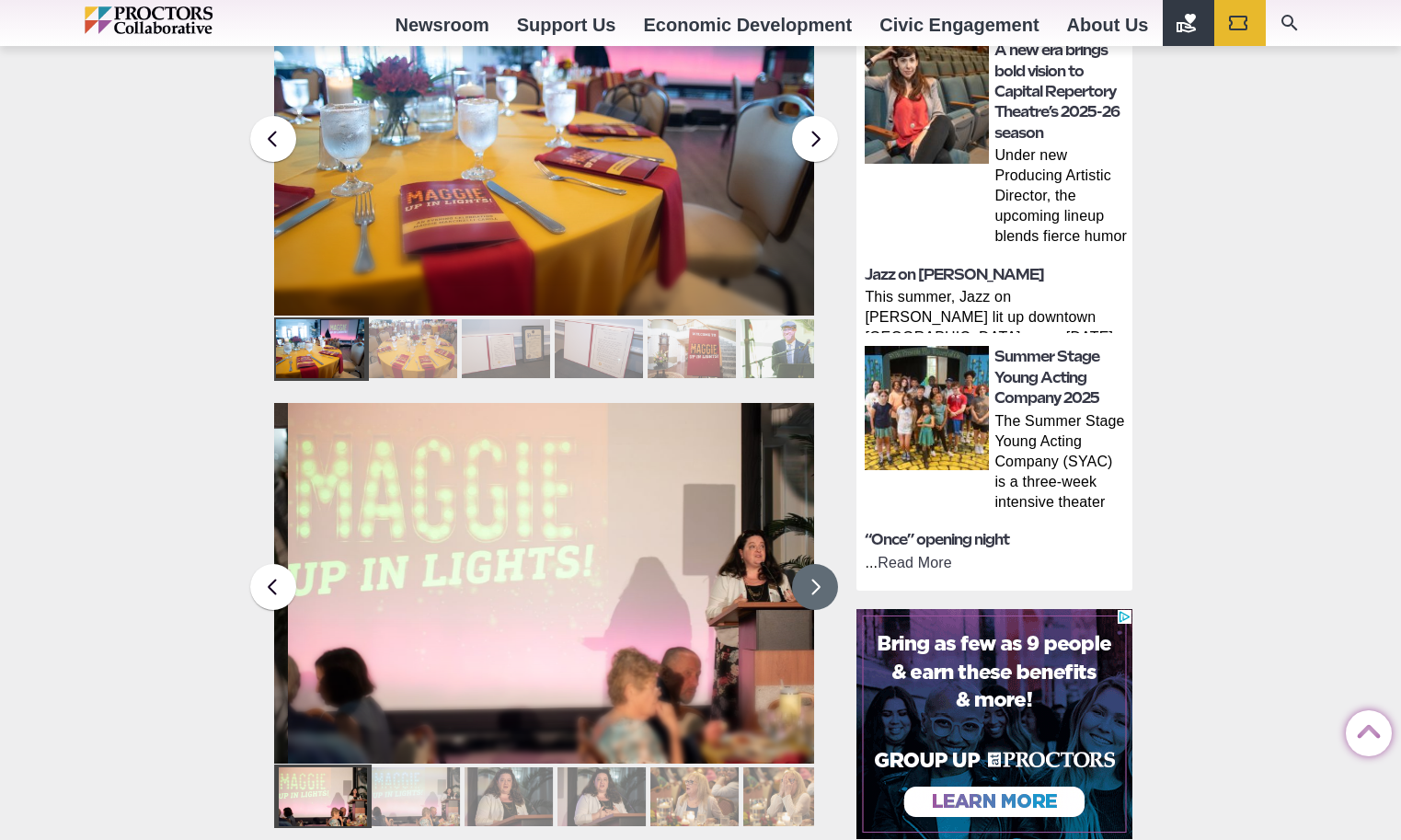
click at [811, 563] on button at bounding box center [815, 586] width 46 height 46
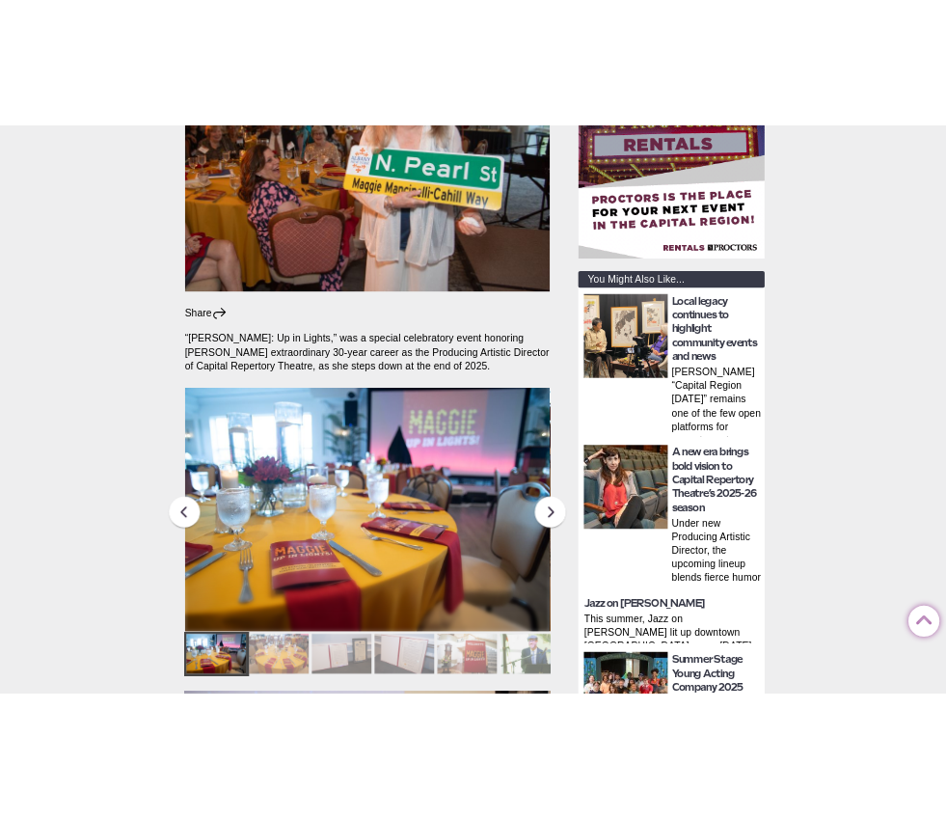
scroll to position [537, 0]
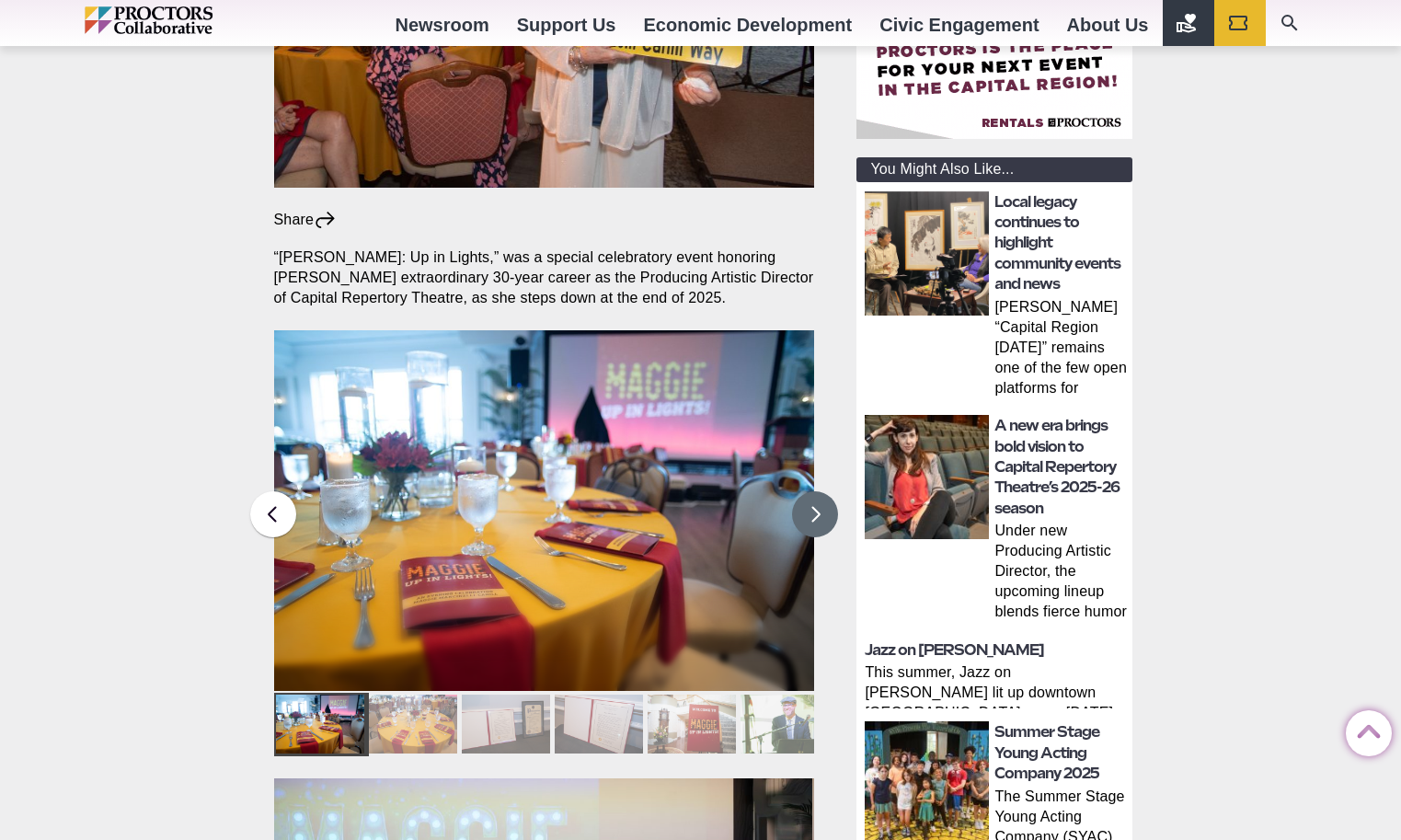
click at [798, 491] on button at bounding box center [815, 514] width 46 height 46
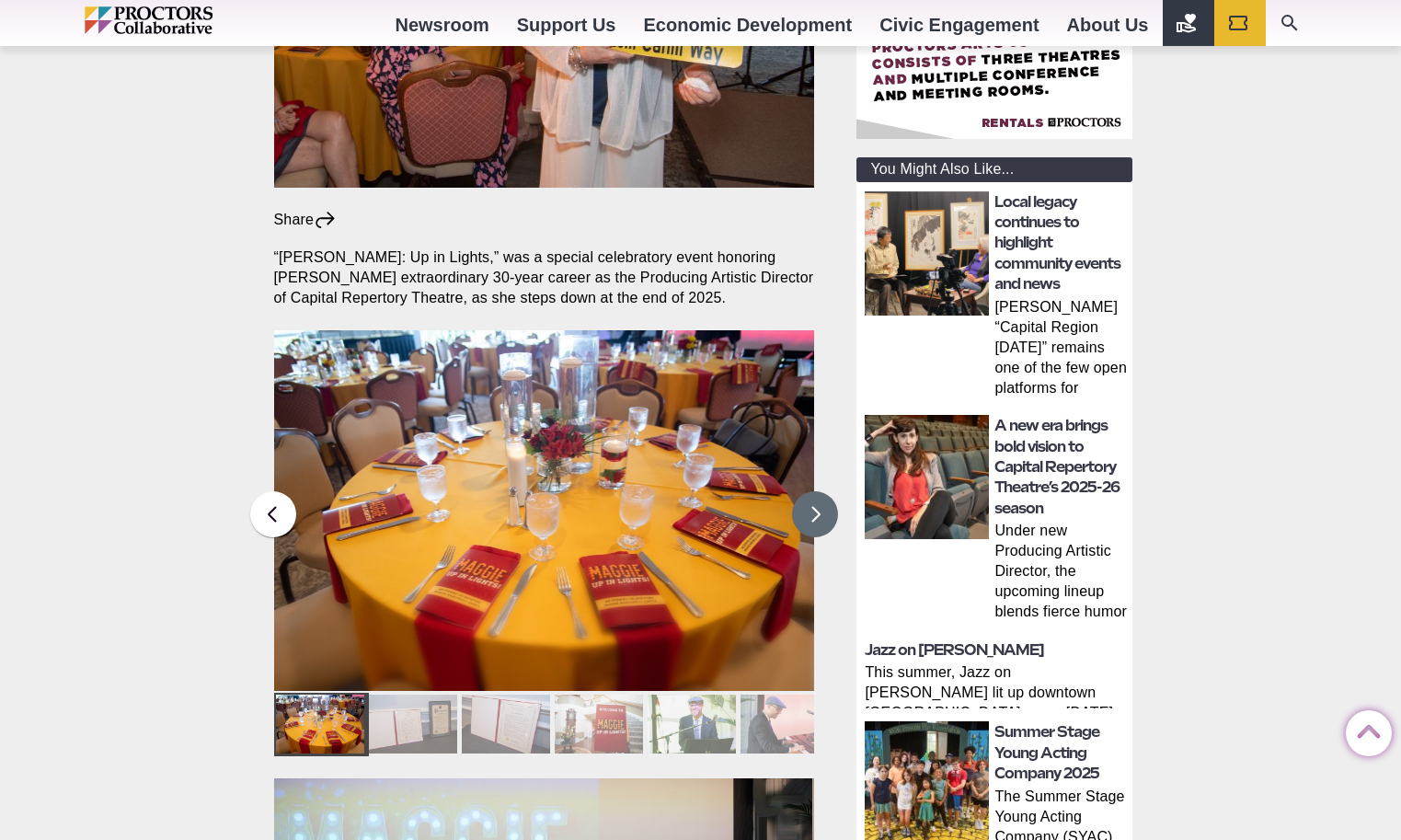
click at [798, 491] on button at bounding box center [815, 514] width 46 height 46
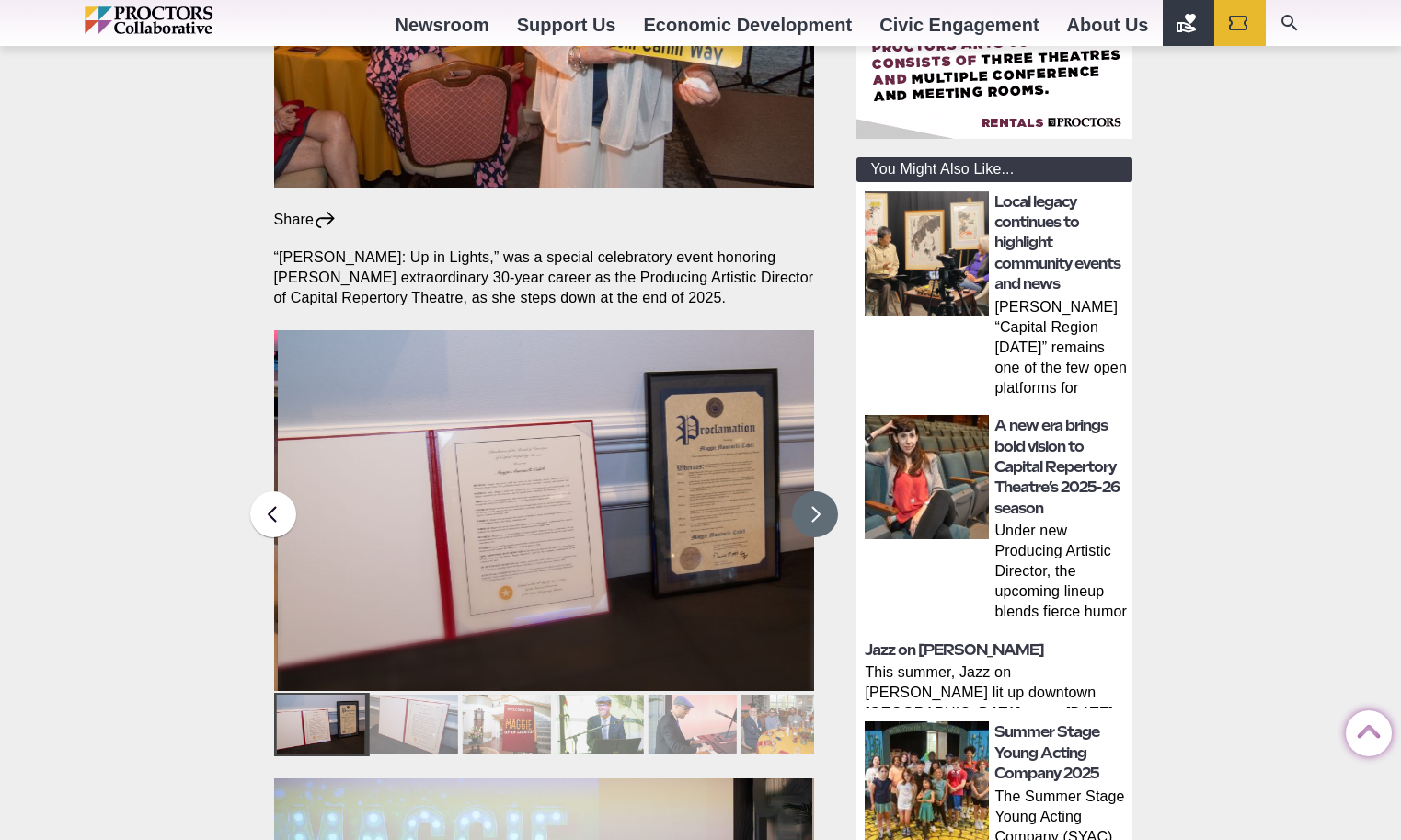
click at [798, 491] on button at bounding box center [815, 514] width 46 height 46
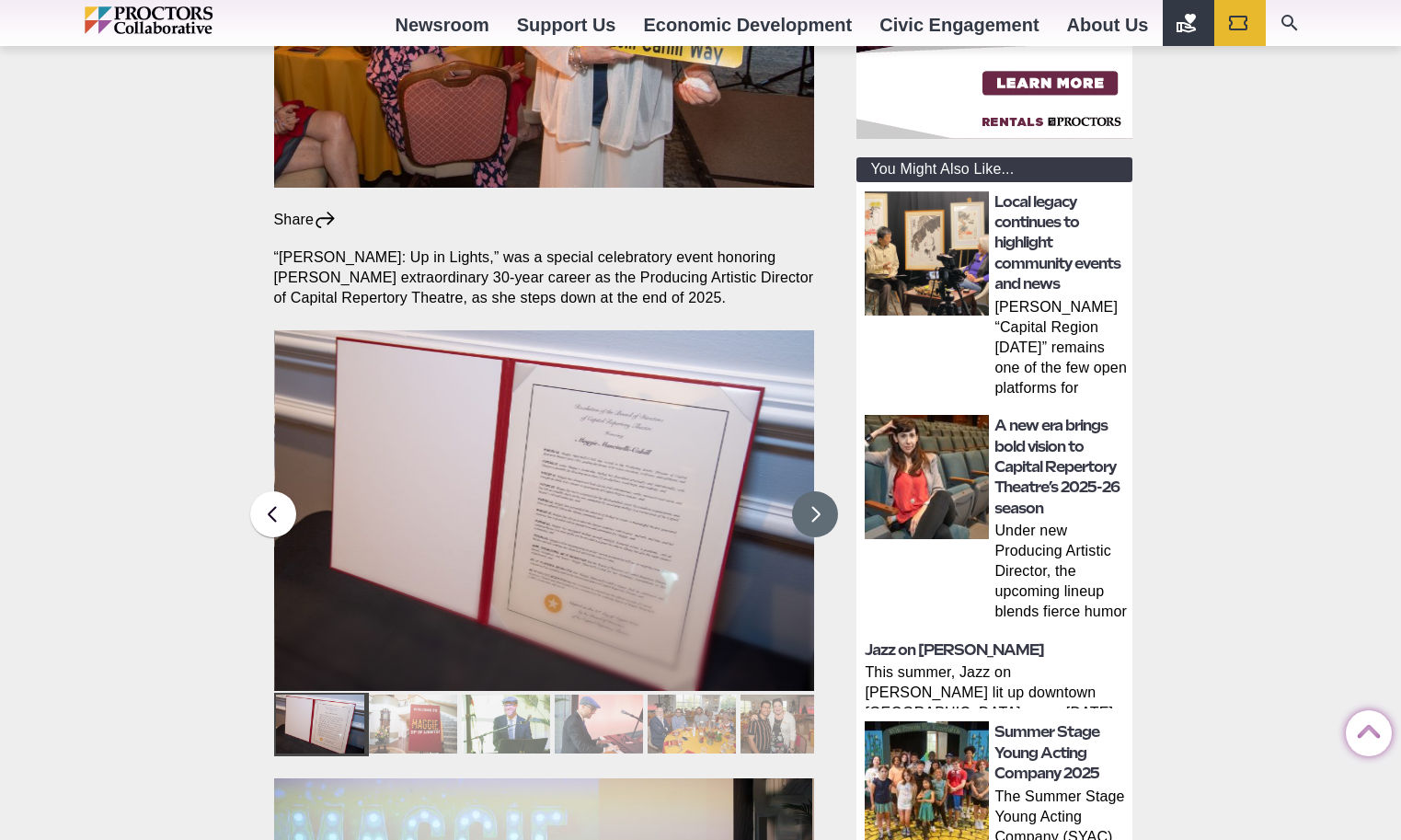
click at [798, 491] on button at bounding box center [815, 514] width 46 height 46
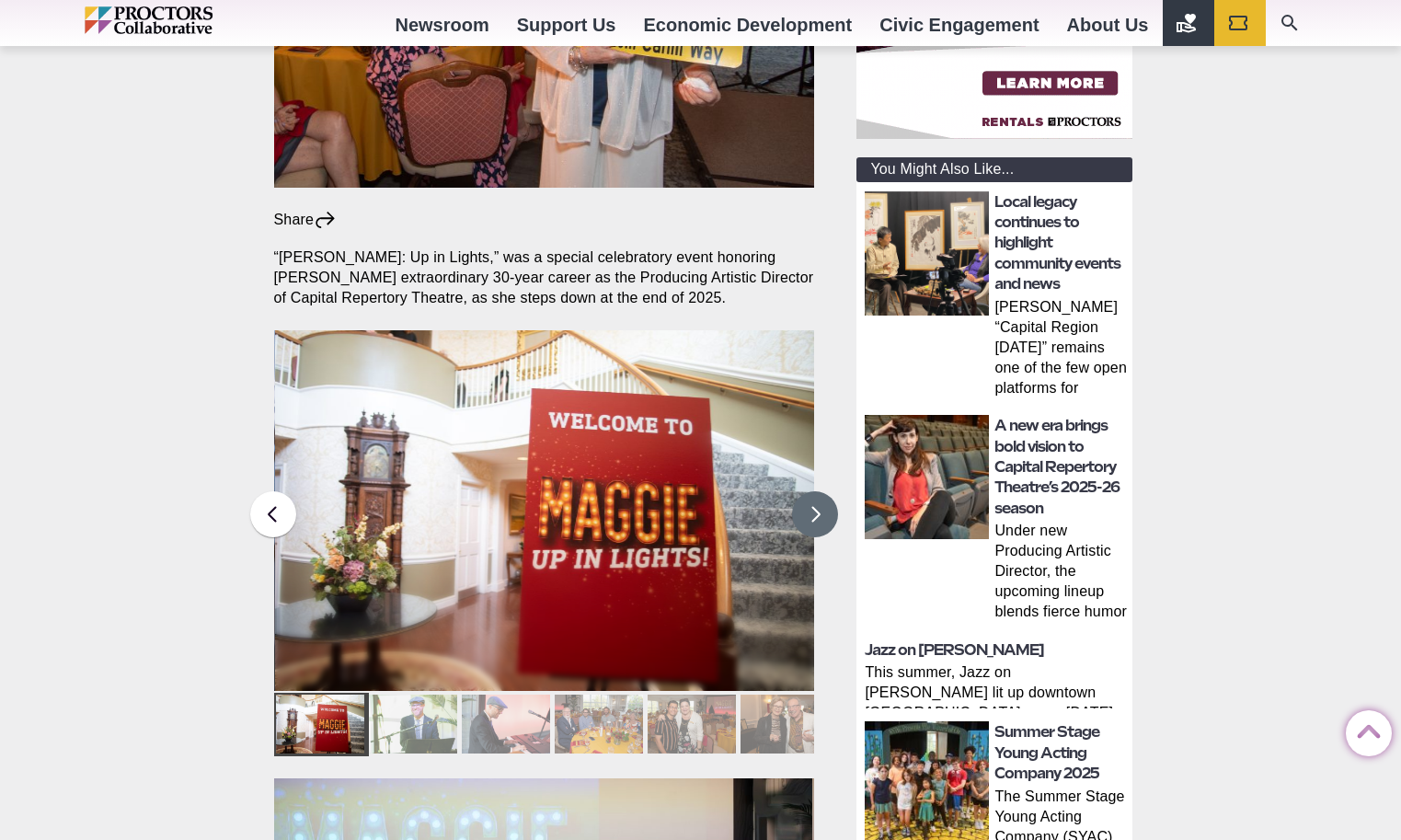
click at [798, 491] on button at bounding box center [815, 514] width 46 height 46
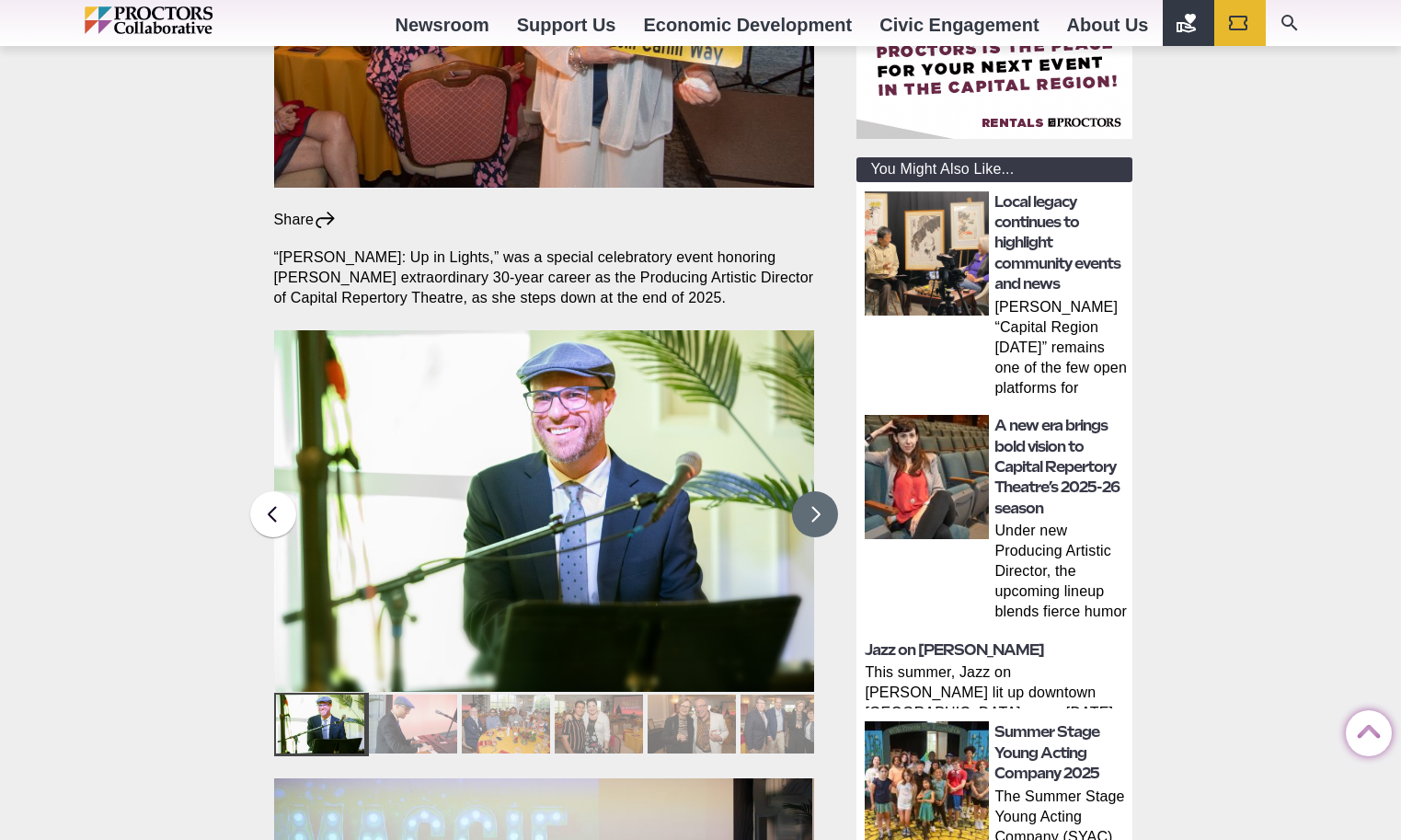
click at [294, 464] on img at bounding box center [543, 510] width 541 height 361
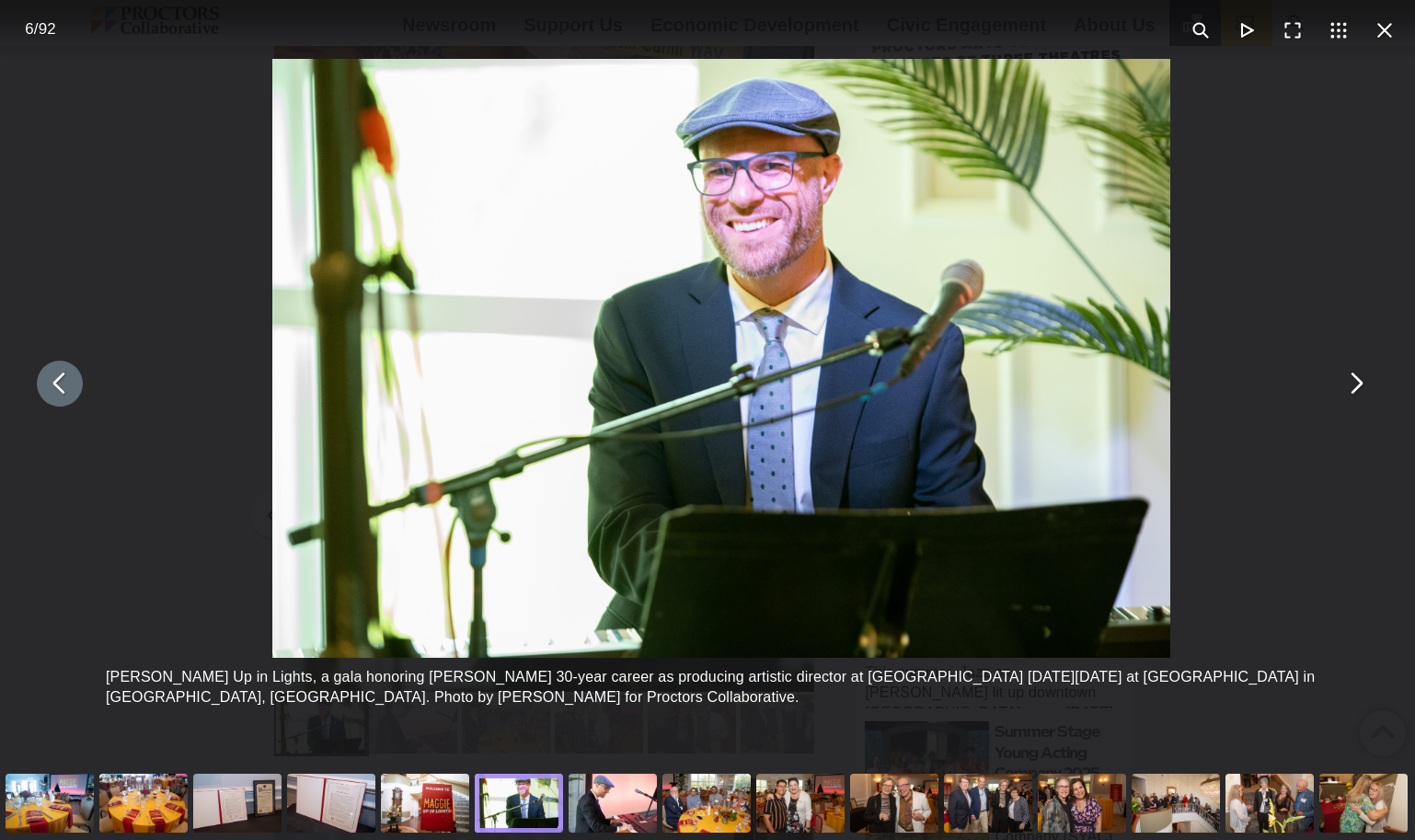
click at [48, 387] on button "You can close this modal content with the ESC key" at bounding box center [60, 383] width 46 height 46
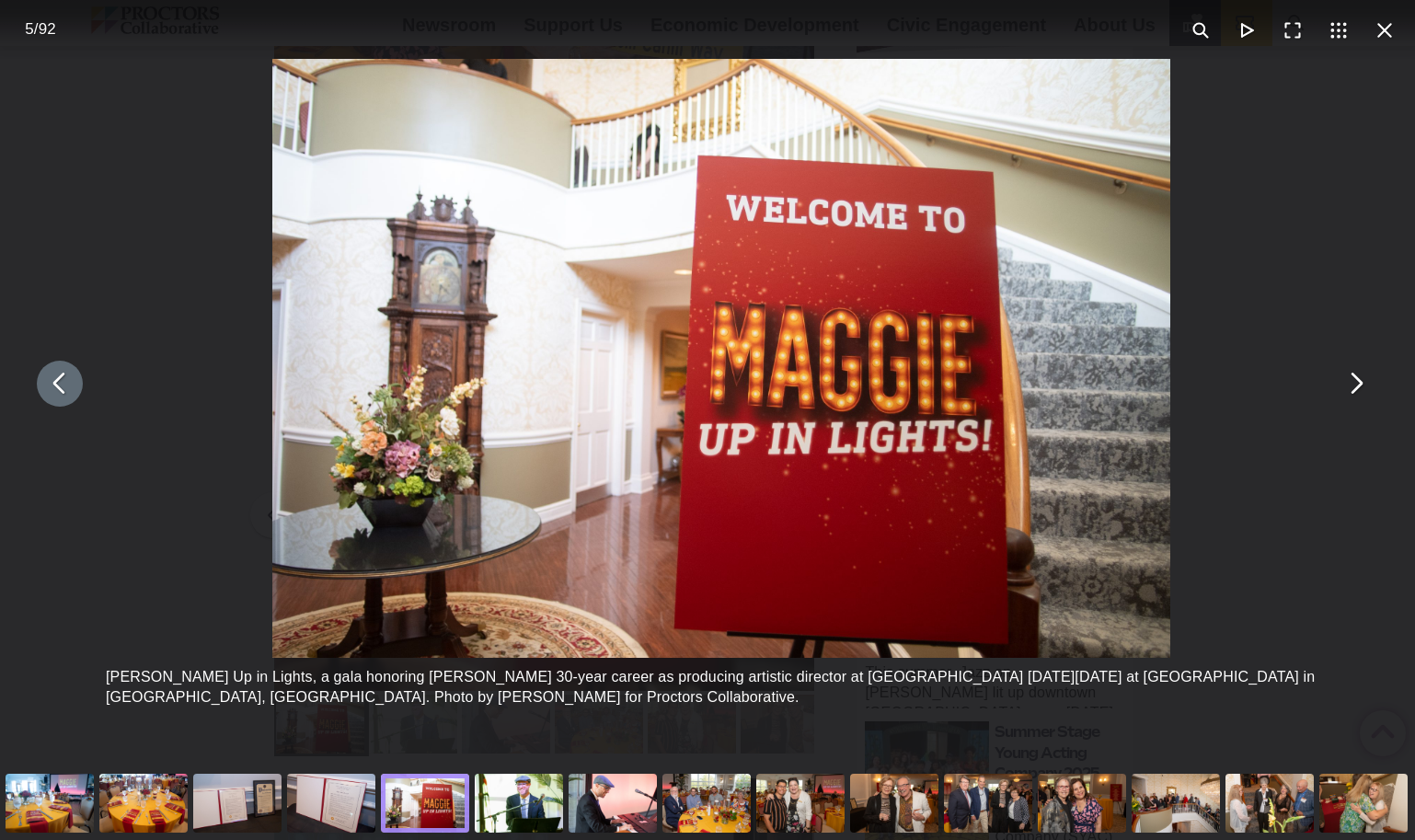
click at [62, 386] on button "You can close this modal content with the ESC key" at bounding box center [60, 383] width 46 height 46
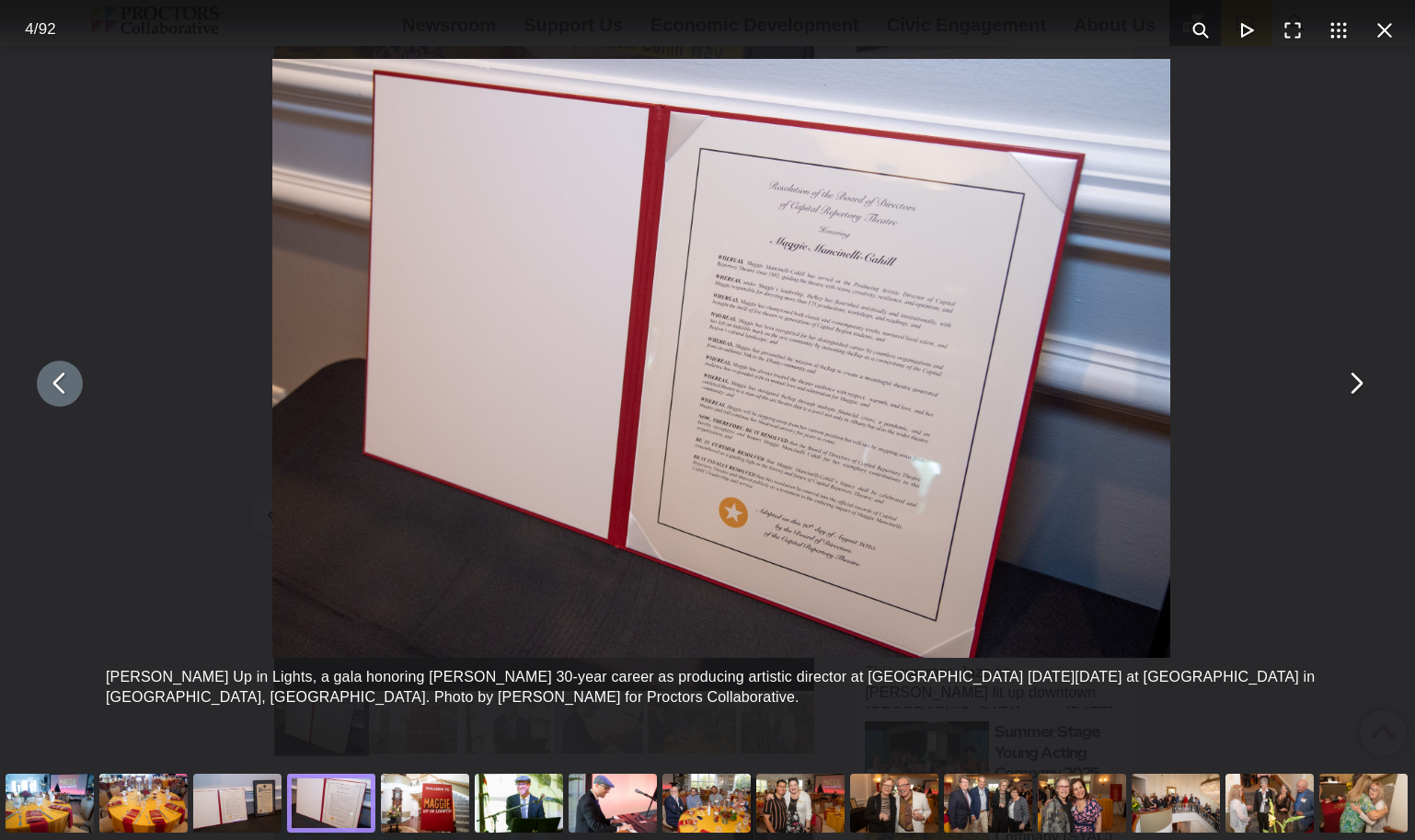
click at [836, 354] on img "You can close this modal content with the ESC key" at bounding box center [721, 359] width 897 height 599
click at [1338, 389] on button "You can close this modal content with the ESC key" at bounding box center [1355, 383] width 46 height 46
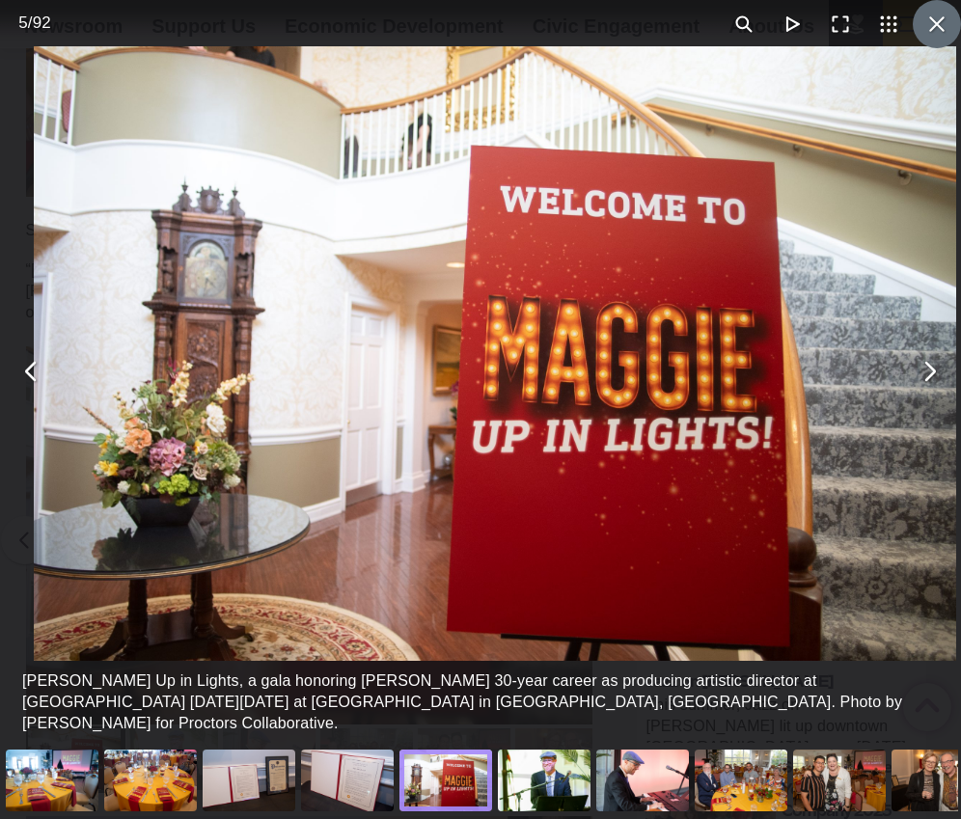
click at [920, 34] on button "You can close this modal content with the ESC key" at bounding box center [936, 24] width 48 height 48
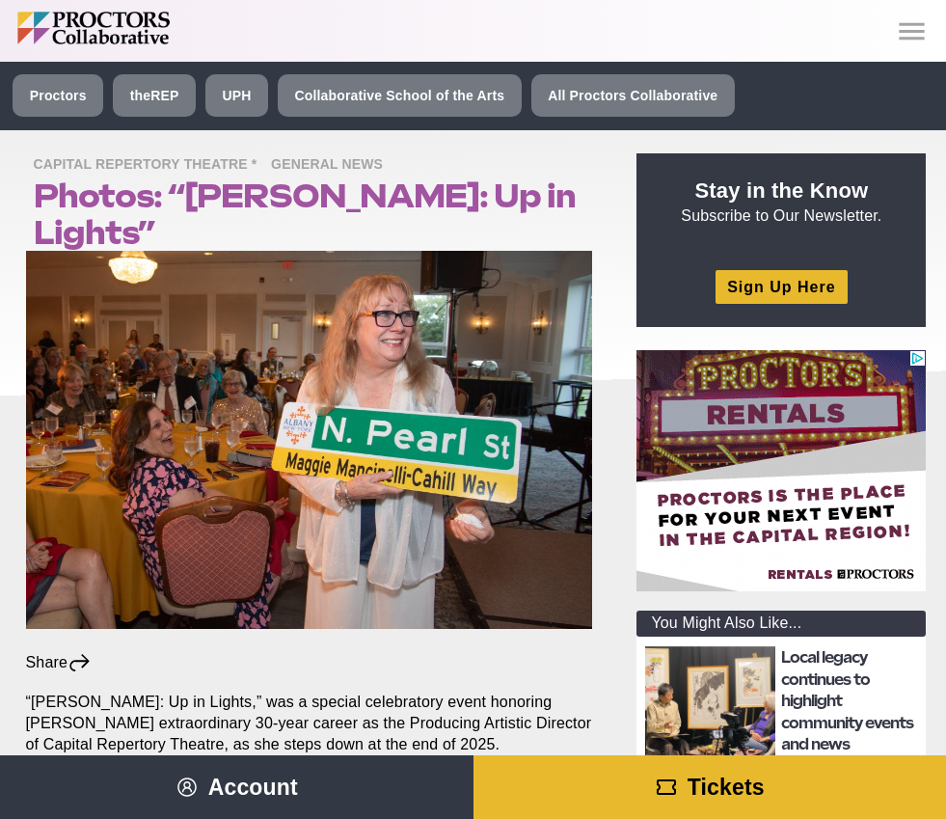
click at [0, 0] on link "Contact" at bounding box center [0, 0] width 0 height 0
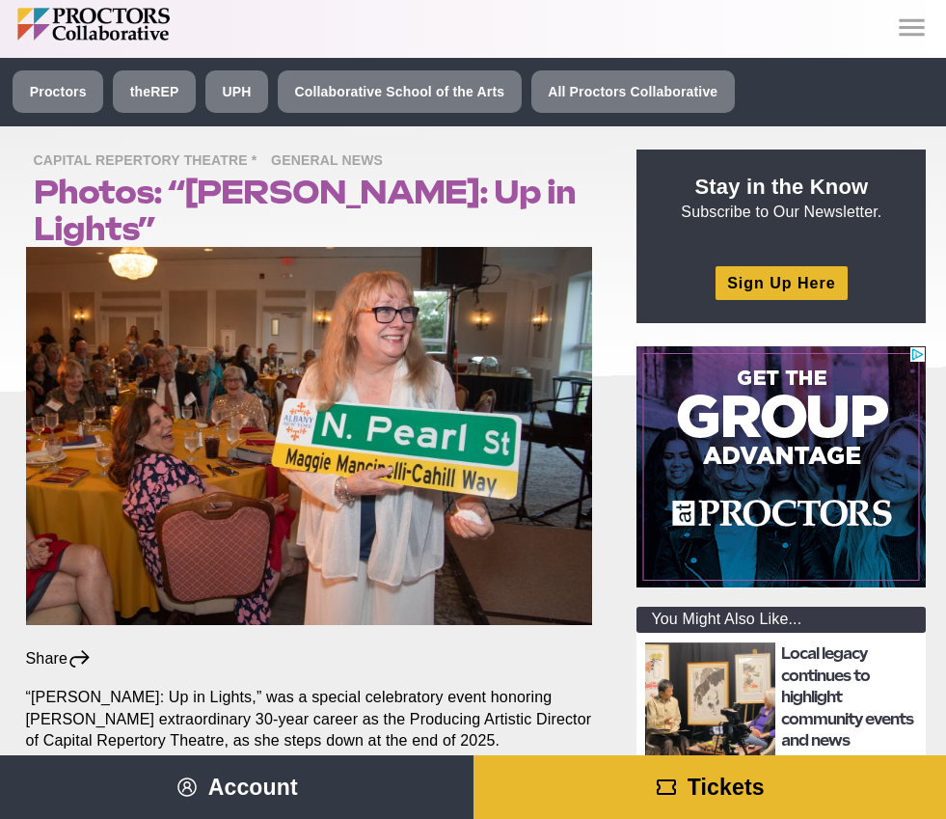
scroll to position [9, 0]
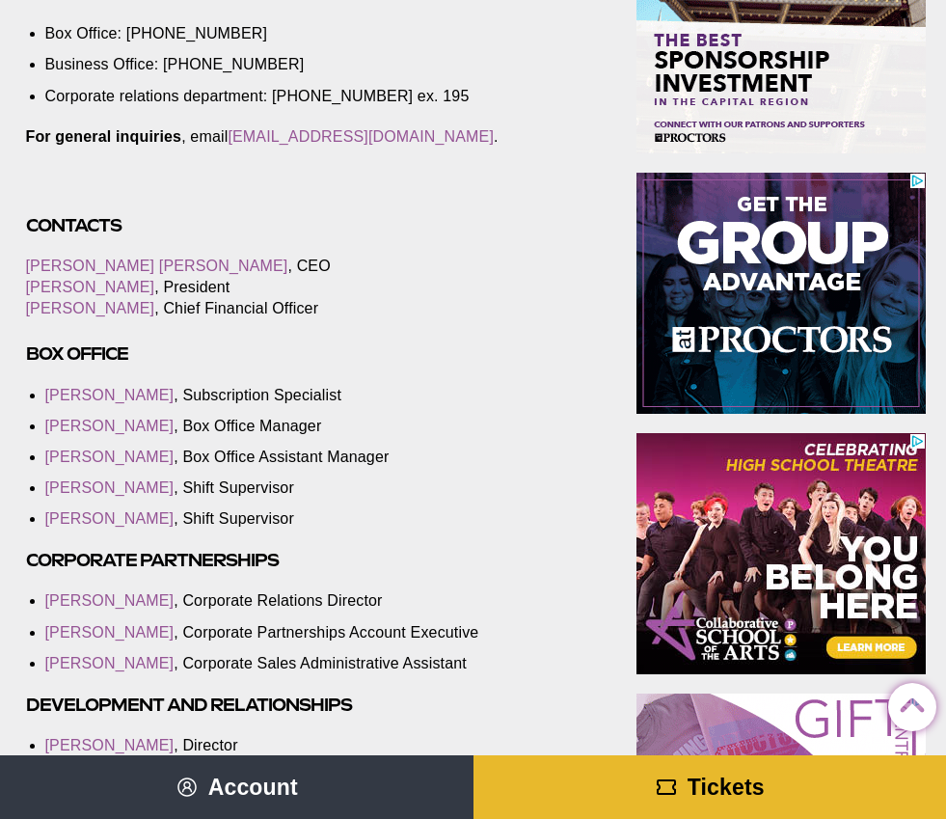
scroll to position [558, 0]
